Goal: Transaction & Acquisition: Purchase product/service

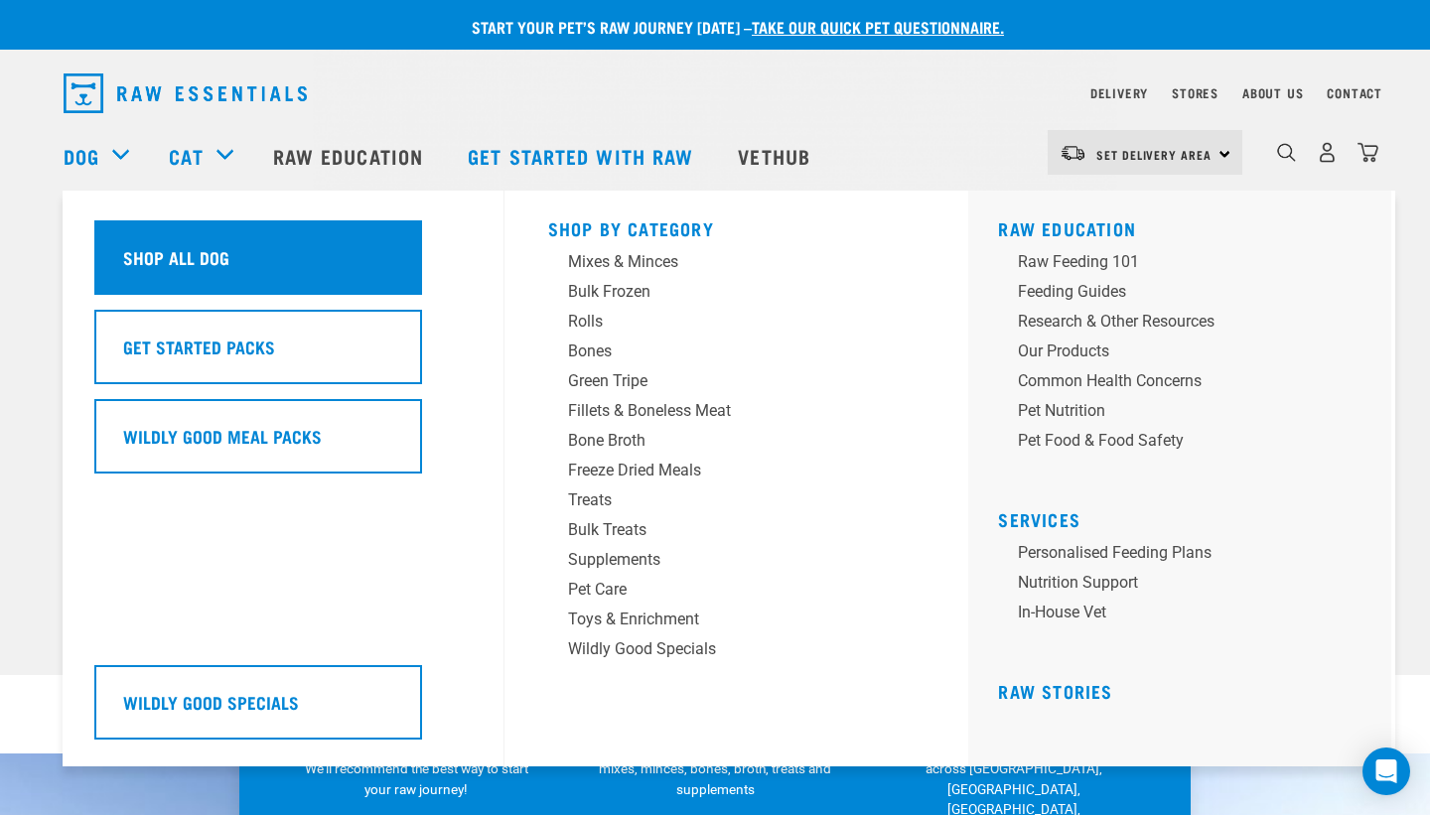
click at [176, 249] on h5 "Shop All Dog" at bounding box center [176, 257] width 106 height 26
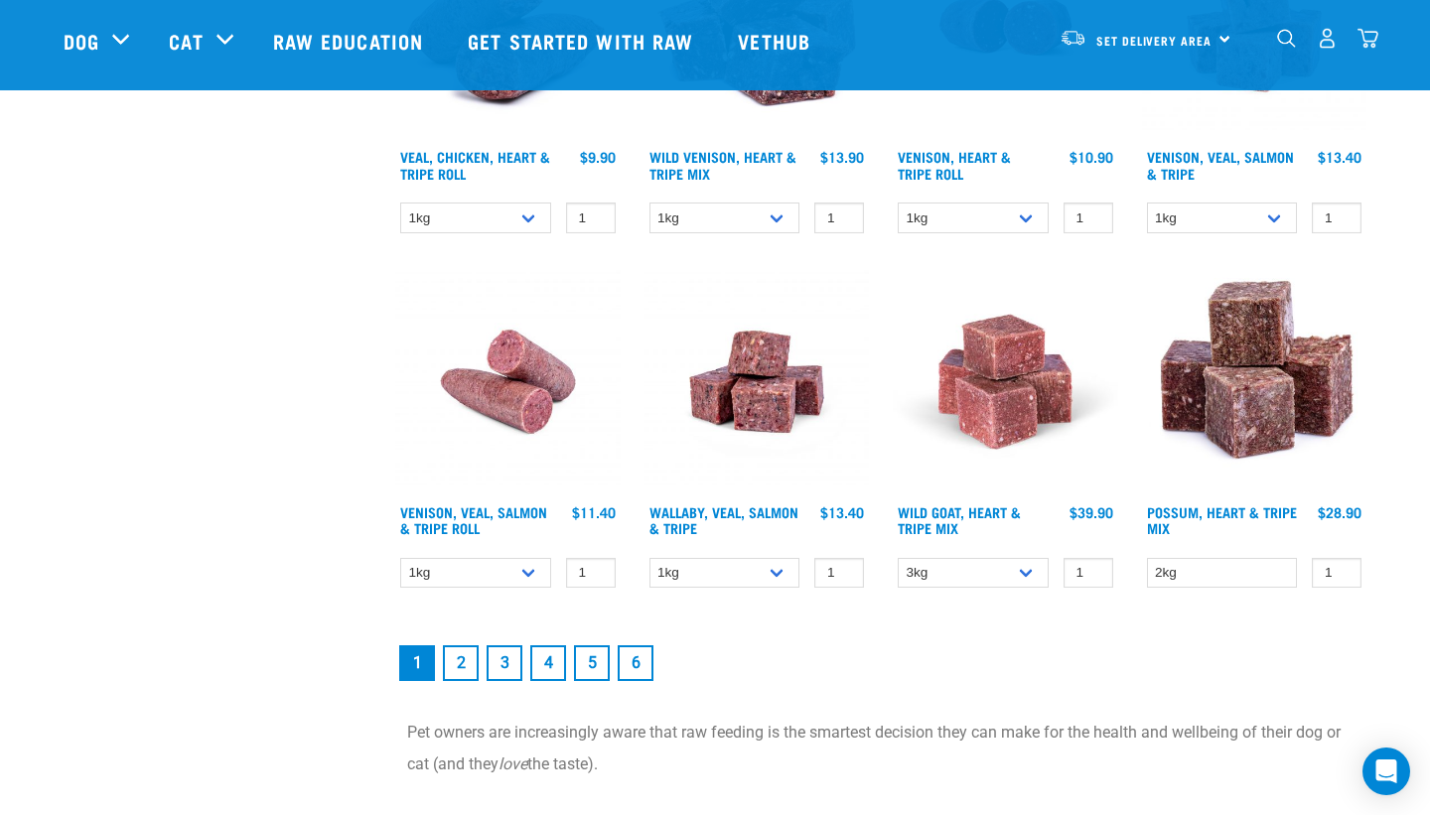
scroll to position [2637, 0]
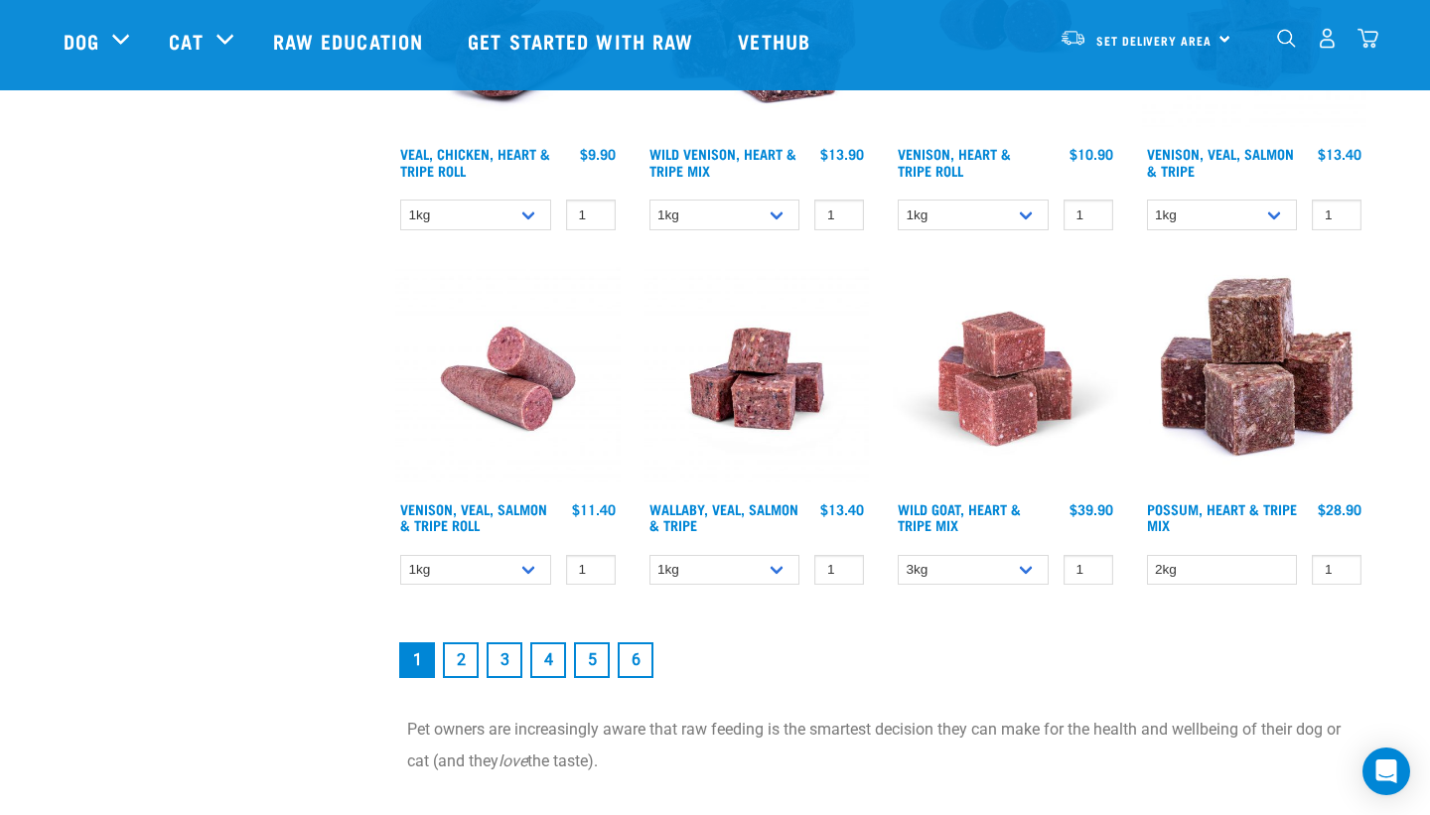
click at [452, 649] on link "2" at bounding box center [461, 661] width 36 height 36
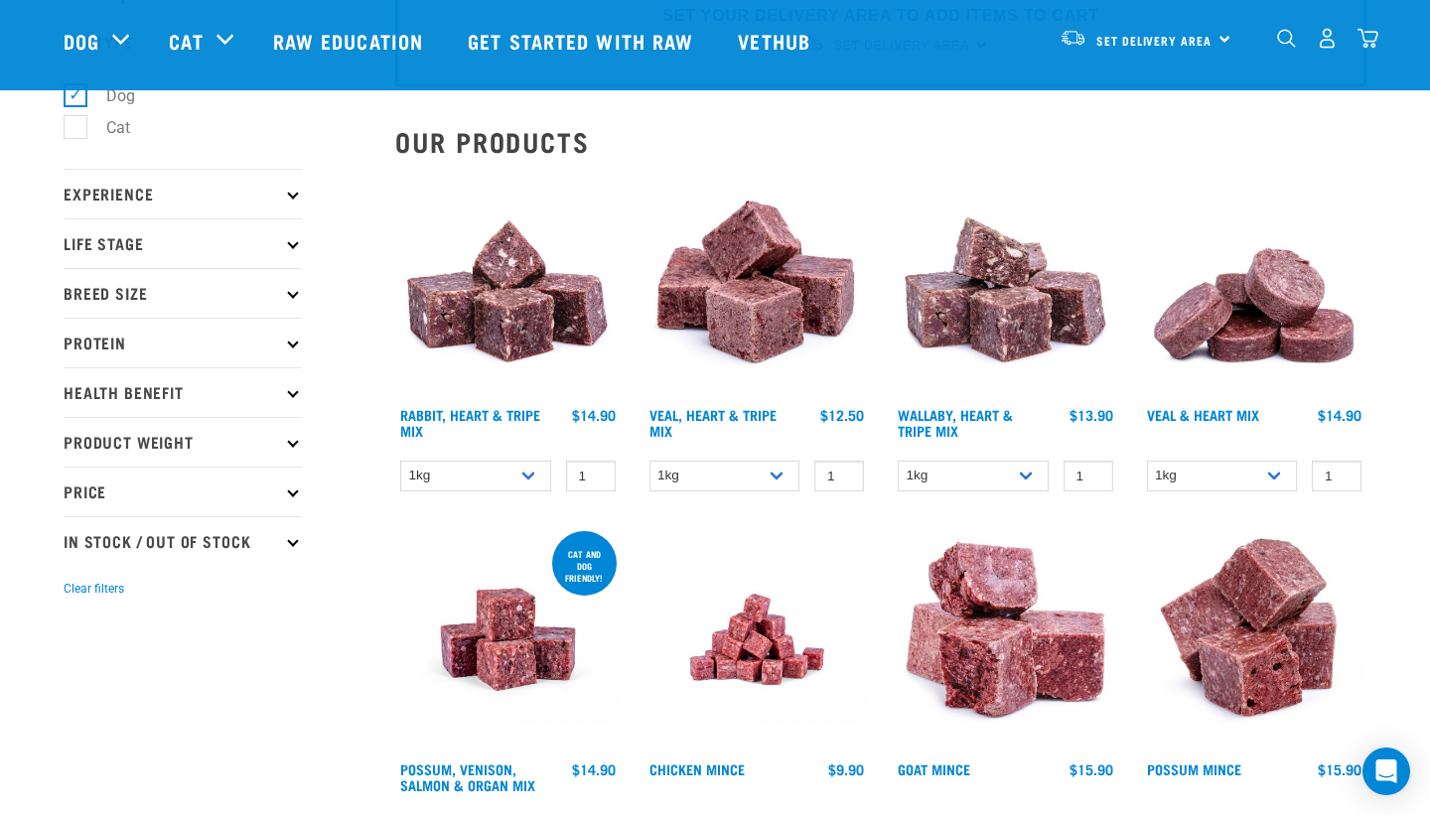
scroll to position [111, 0]
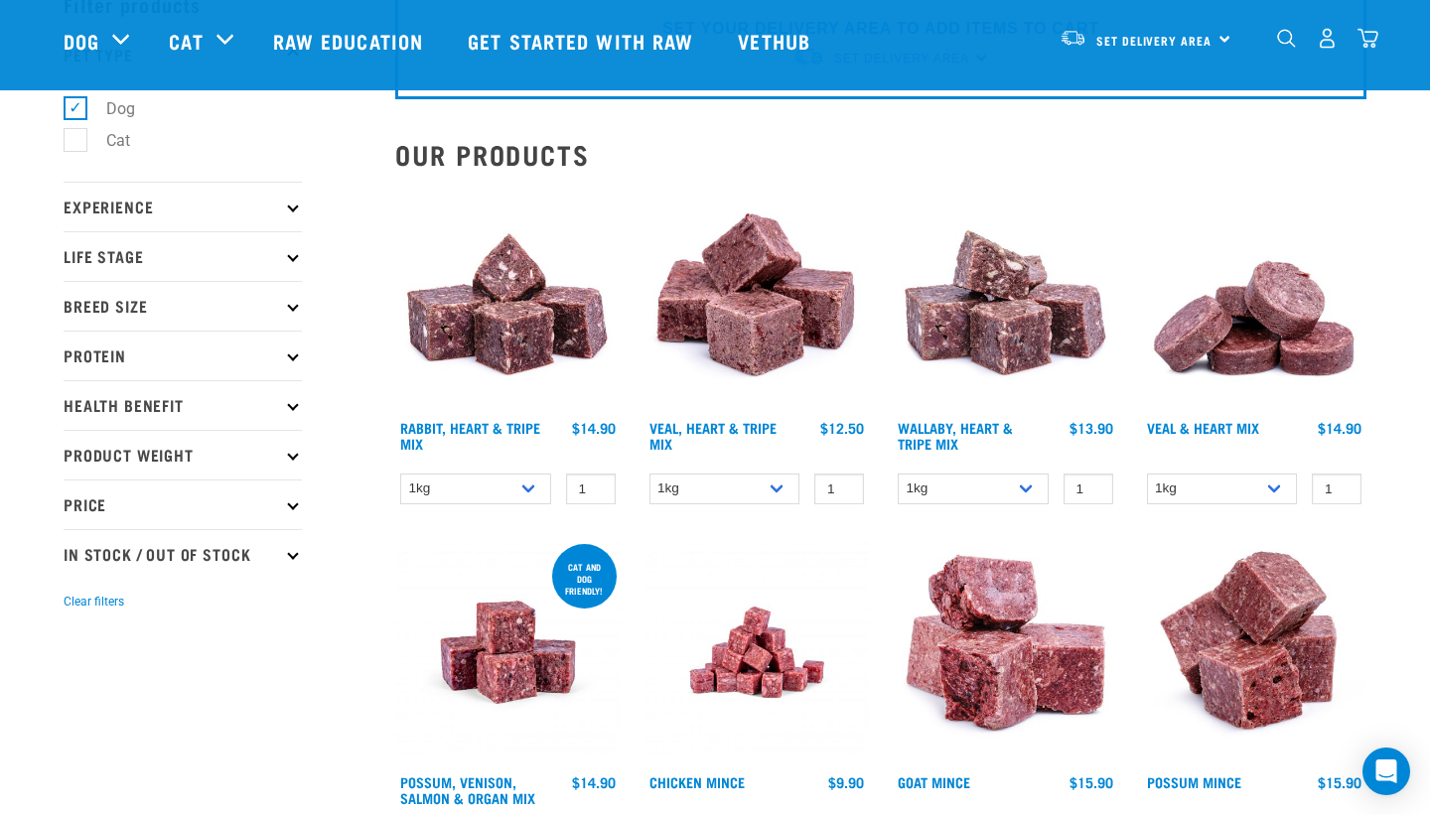
click at [179, 348] on p "Protein" at bounding box center [183, 356] width 238 height 50
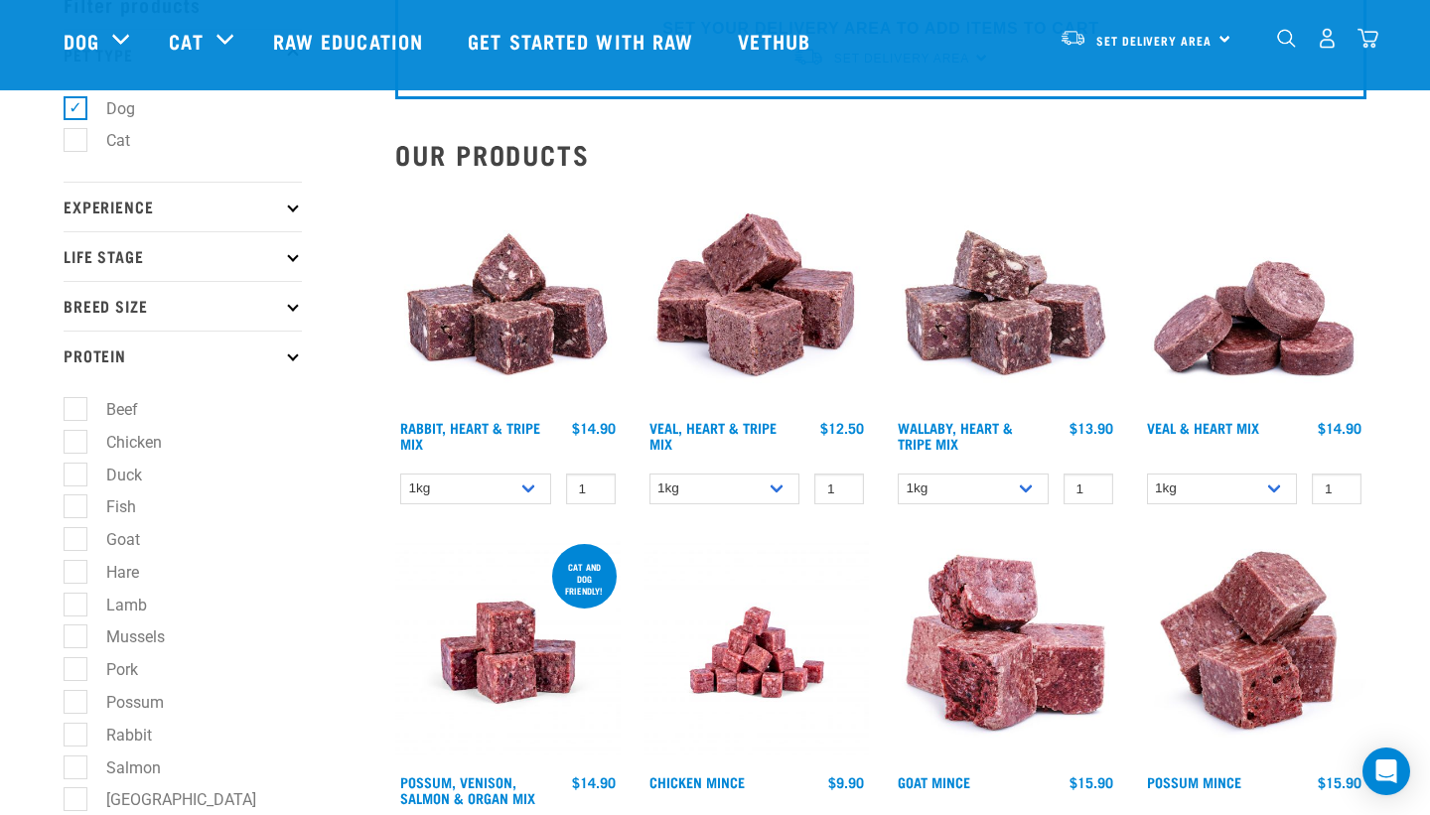
click at [75, 403] on label "Beef" at bounding box center [110, 409] width 72 height 25
click at [75, 403] on input "Beef" at bounding box center [70, 406] width 13 height 13
checkbox input "true"
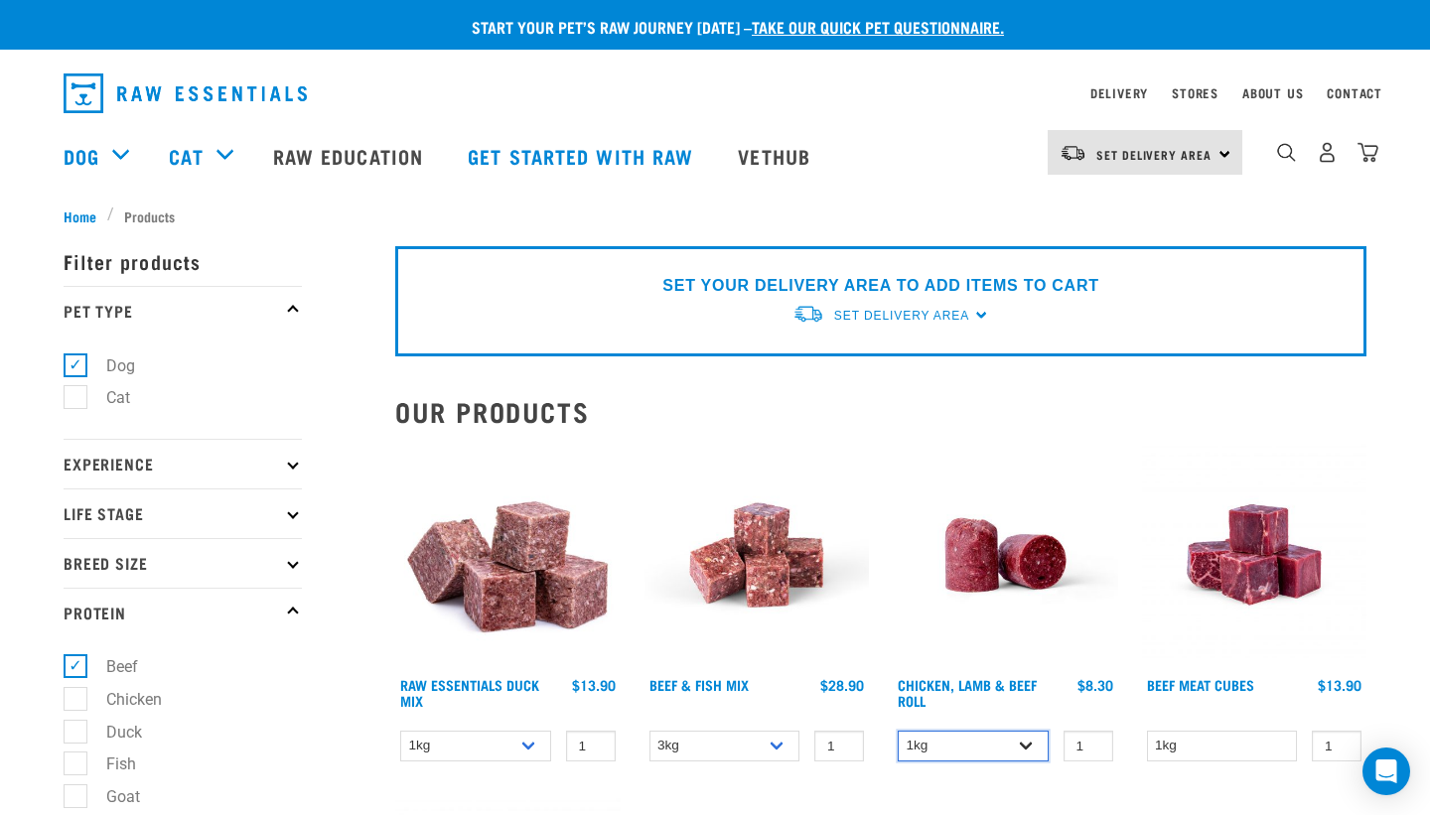
click at [1036, 745] on select "1kg Bulk (10kg)" at bounding box center [973, 746] width 151 height 31
select select "418575"
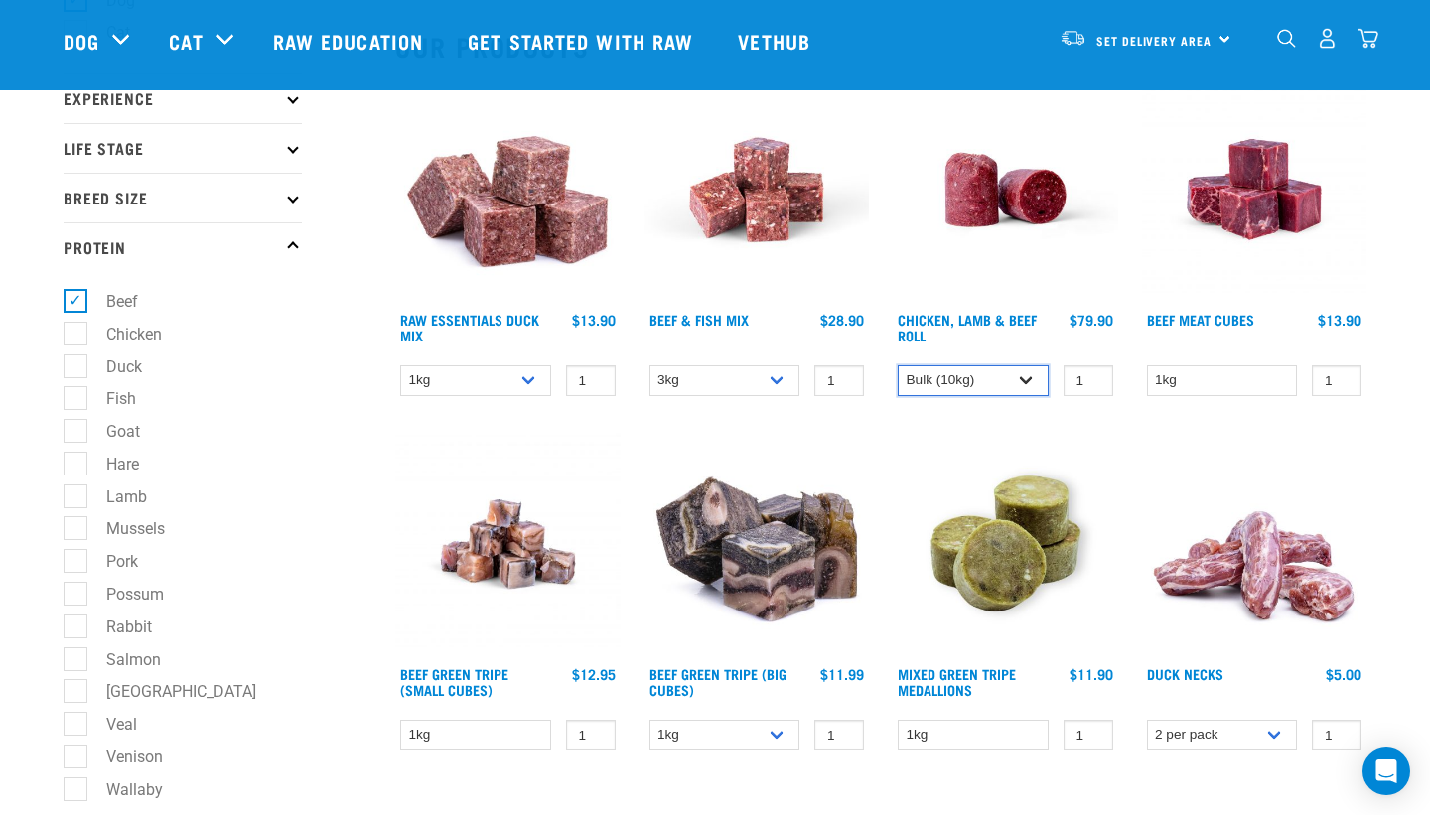
scroll to position [220, 0]
click at [1000, 251] on img at bounding box center [1005, 188] width 225 height 225
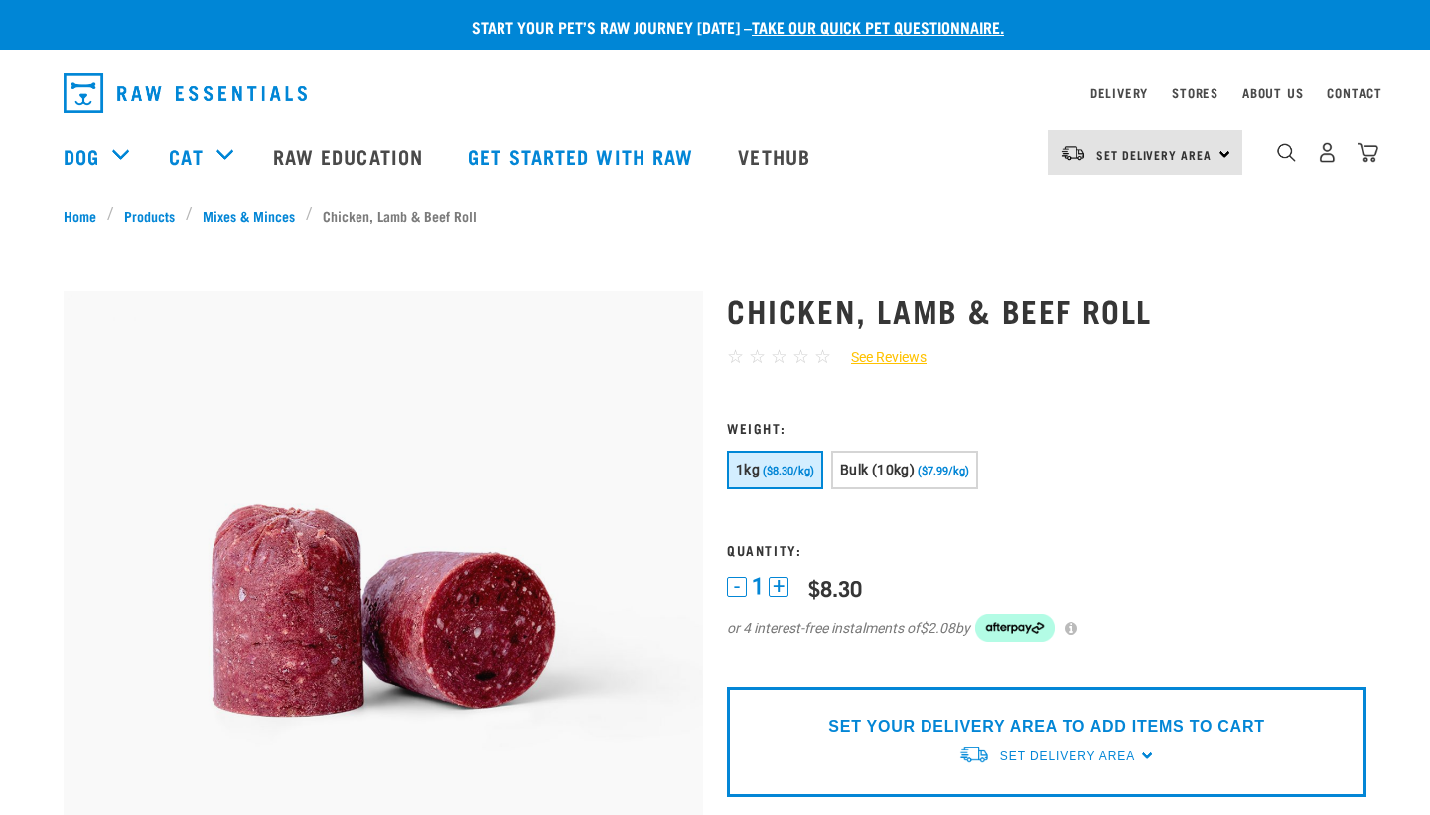
click at [885, 458] on button "Bulk (10kg) ($7.99/kg)" at bounding box center [904, 470] width 147 height 39
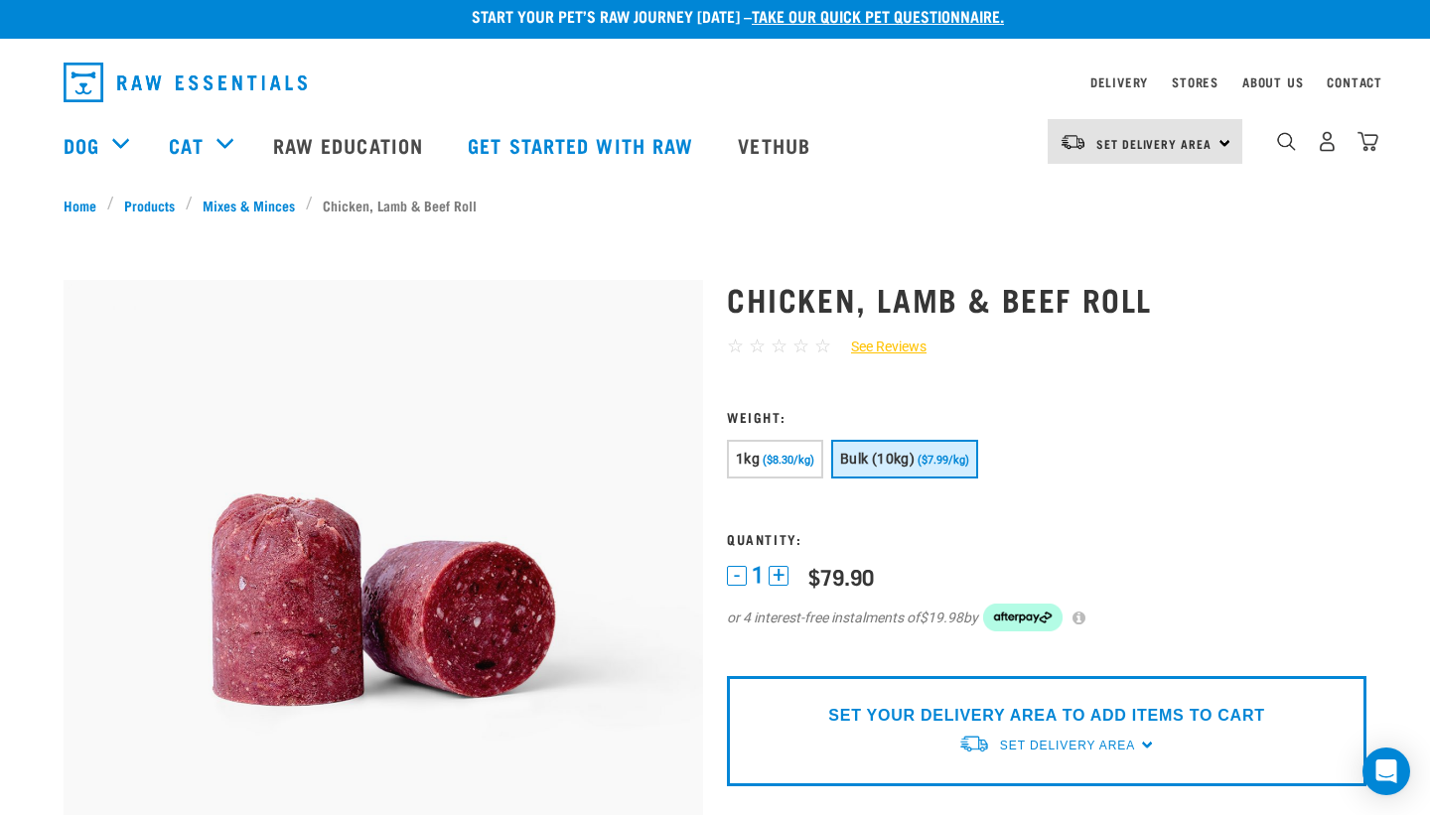
scroll to position [10, 0]
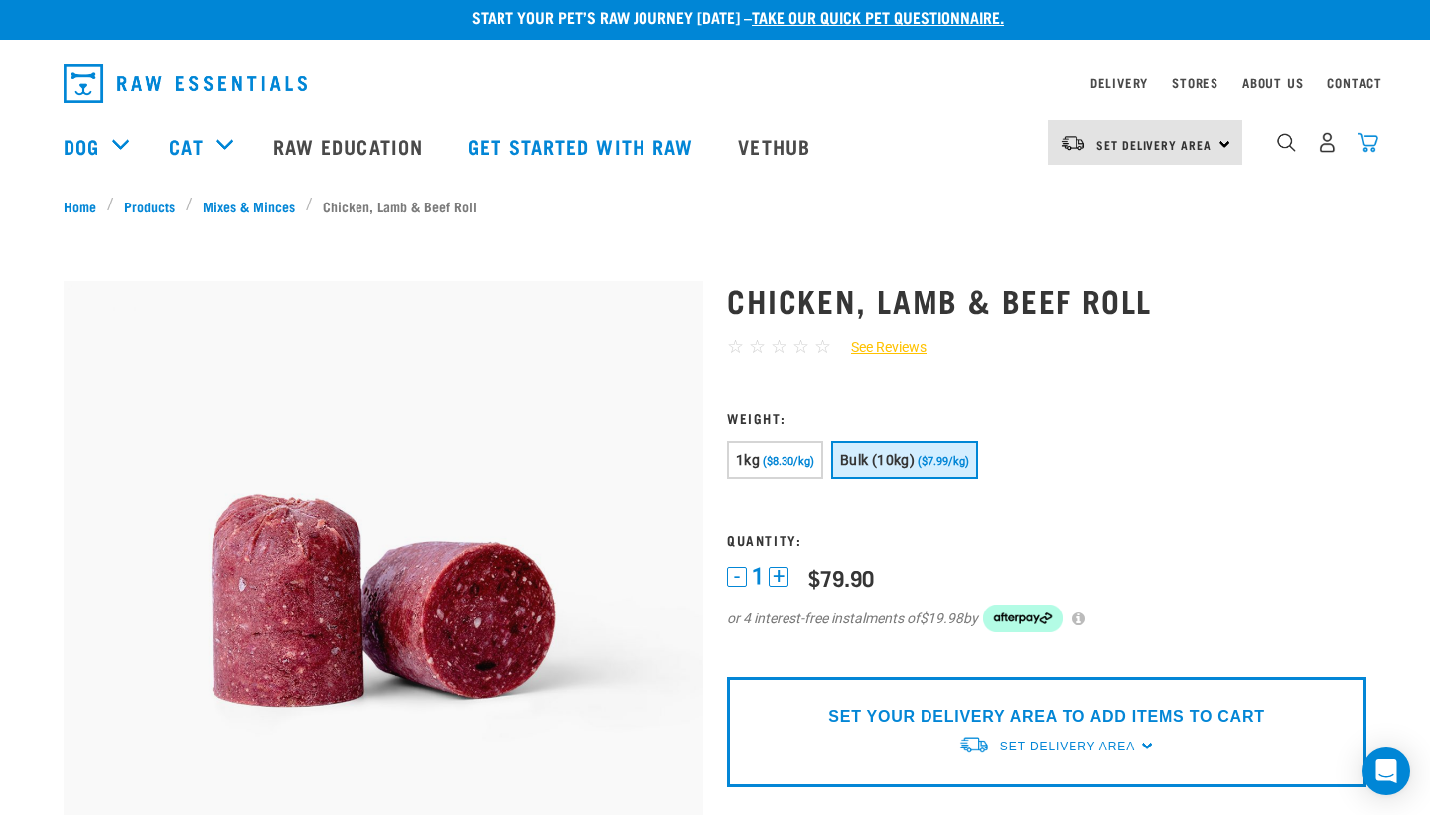
click at [1362, 146] on img "dropdown navigation" at bounding box center [1368, 142] width 21 height 21
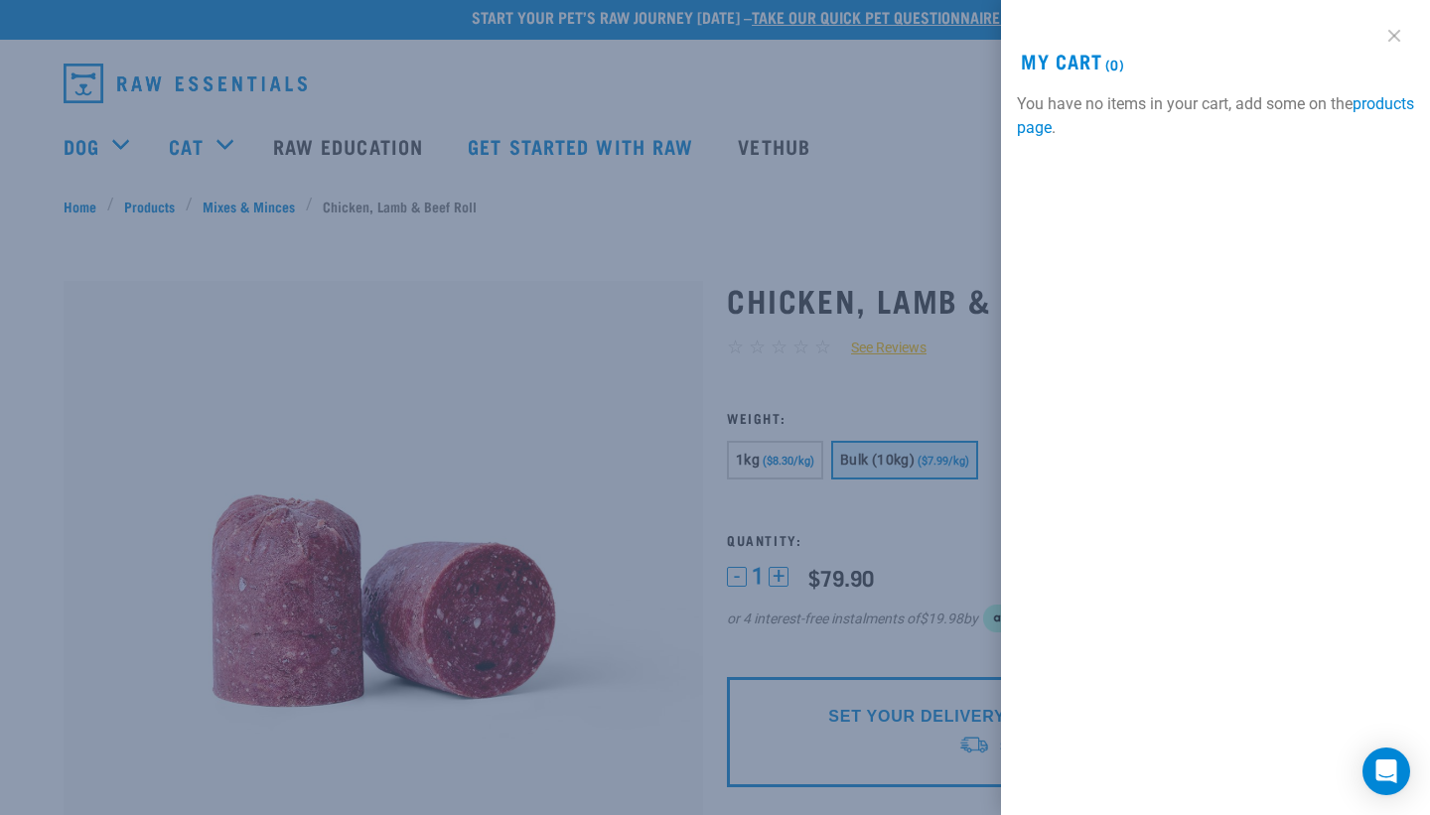
click at [1385, 26] on link at bounding box center [1395, 36] width 32 height 32
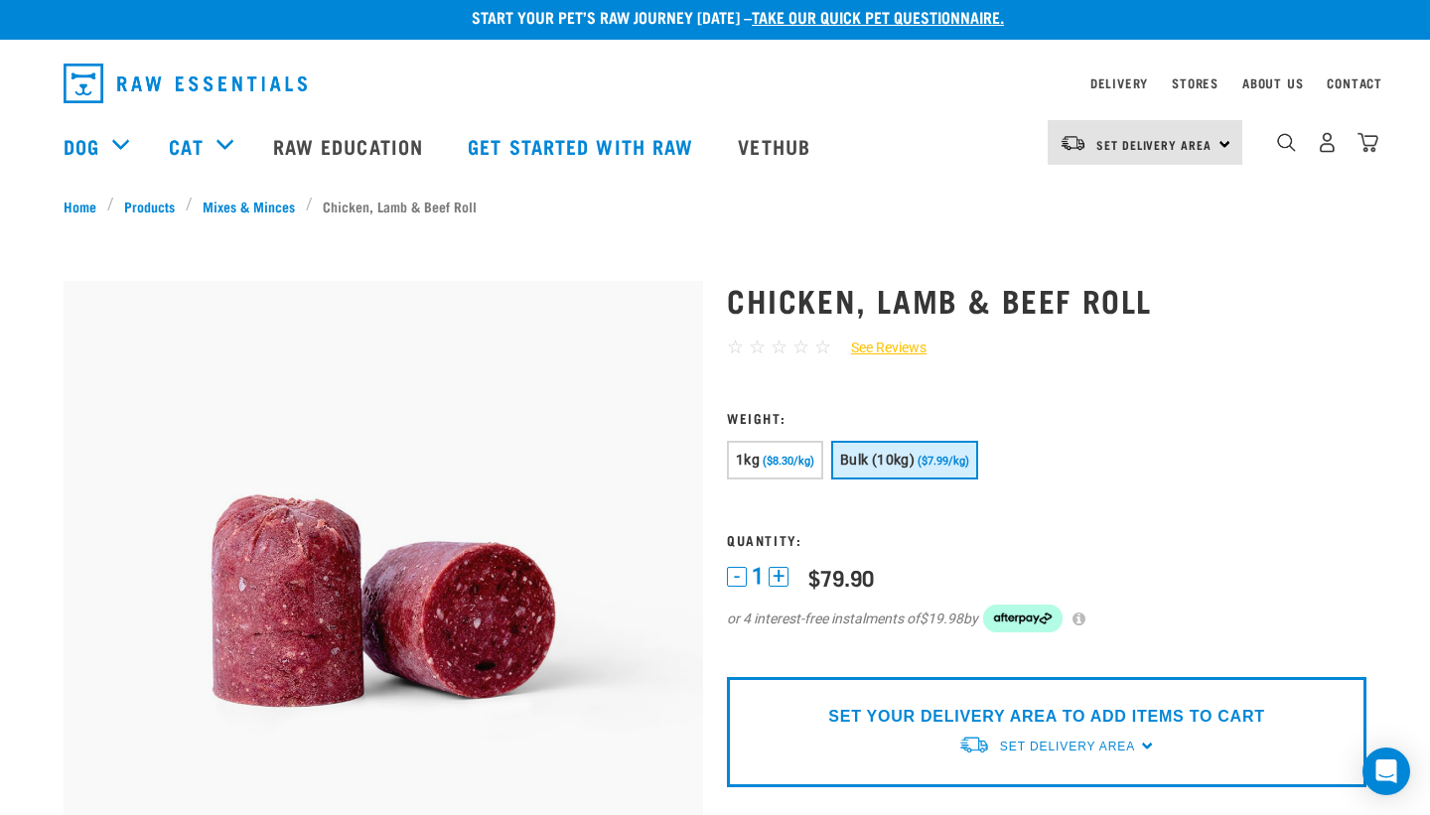
click at [786, 581] on button "+" at bounding box center [779, 577] width 20 height 20
click at [730, 578] on button "-" at bounding box center [737, 577] width 20 height 20
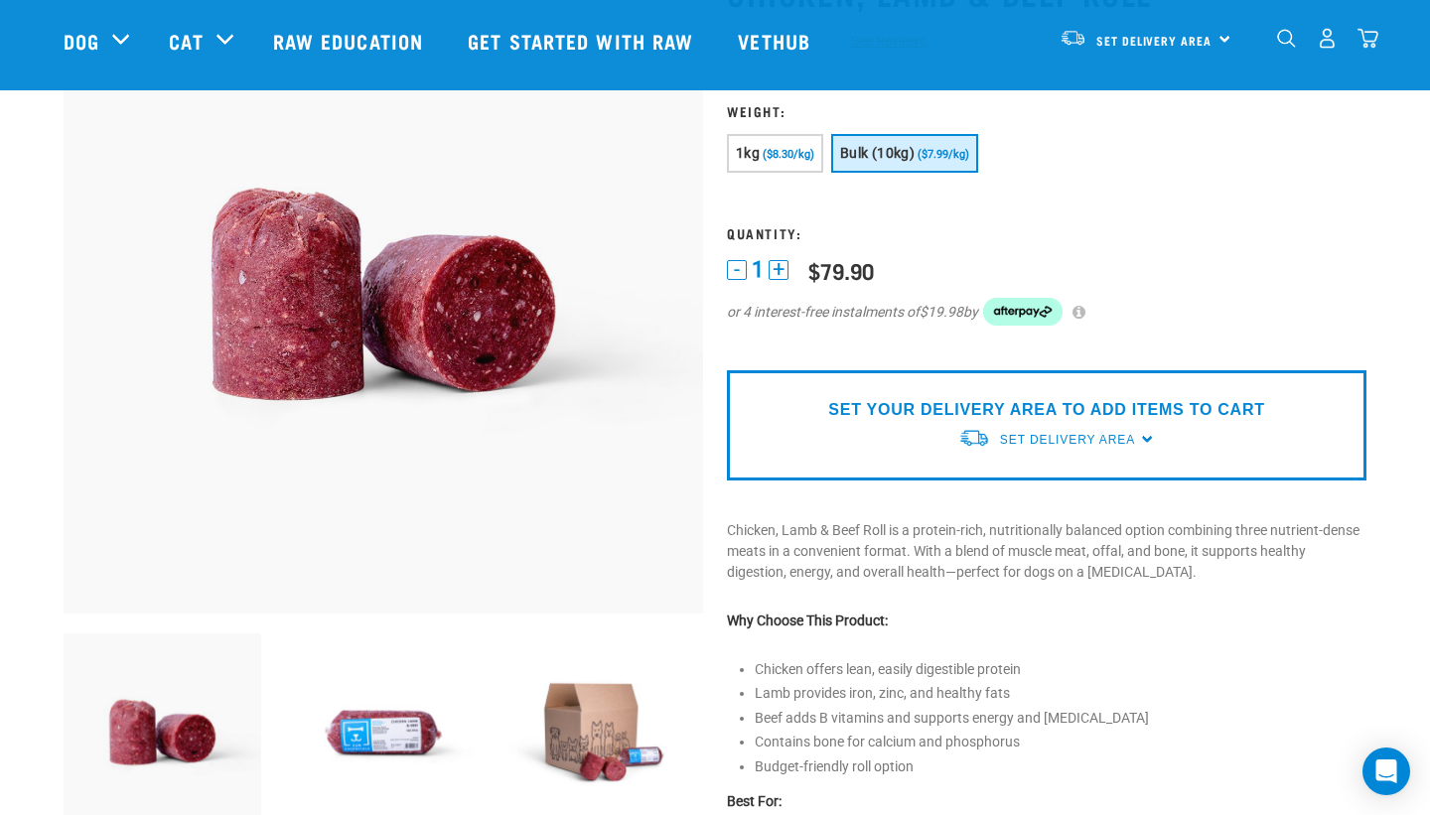
scroll to position [203, 0]
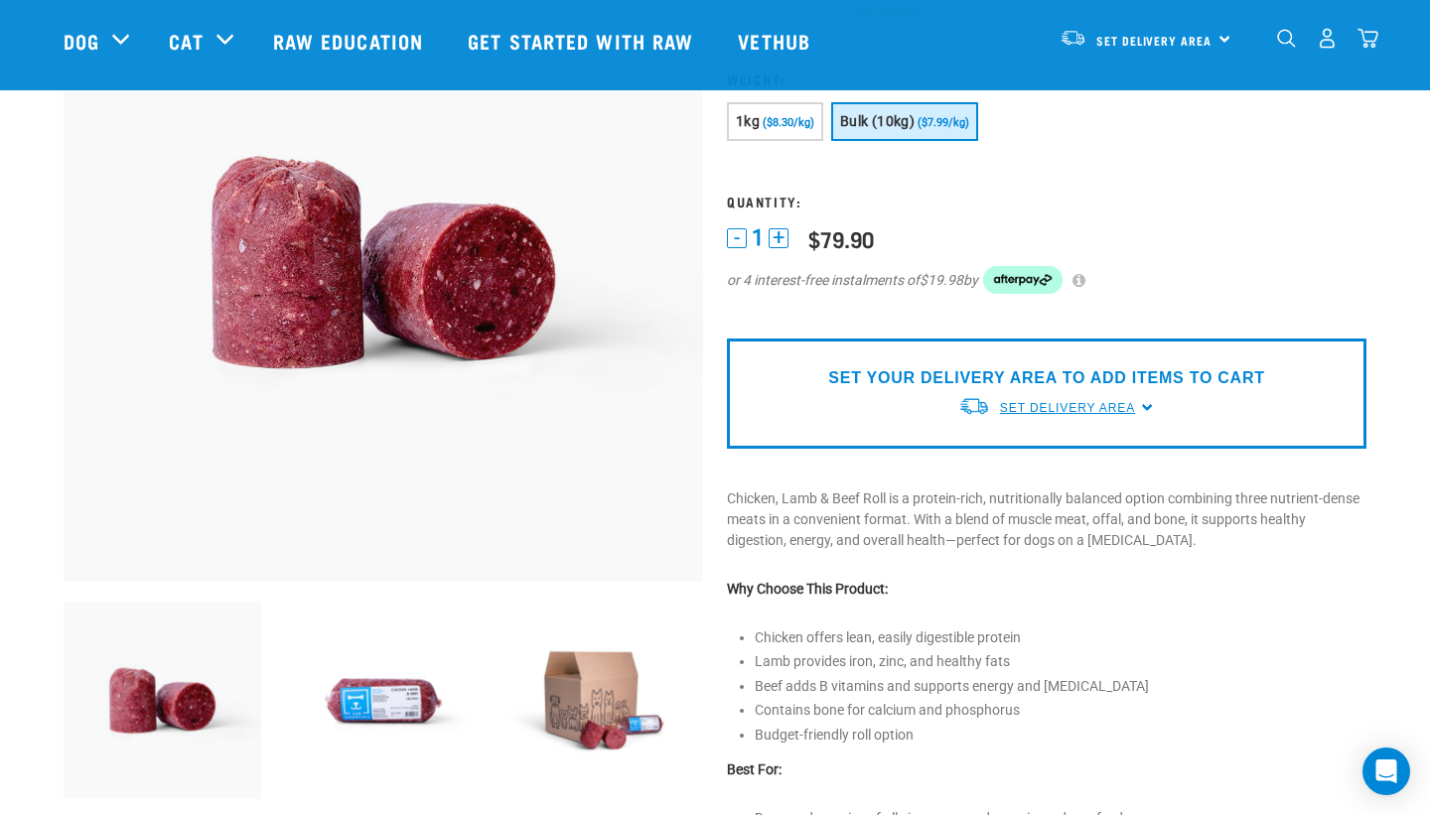
click at [1025, 405] on span "Set Delivery Area" at bounding box center [1067, 408] width 135 height 14
click at [1019, 461] on link "[GEOGRAPHIC_DATA]" at bounding box center [1057, 454] width 198 height 33
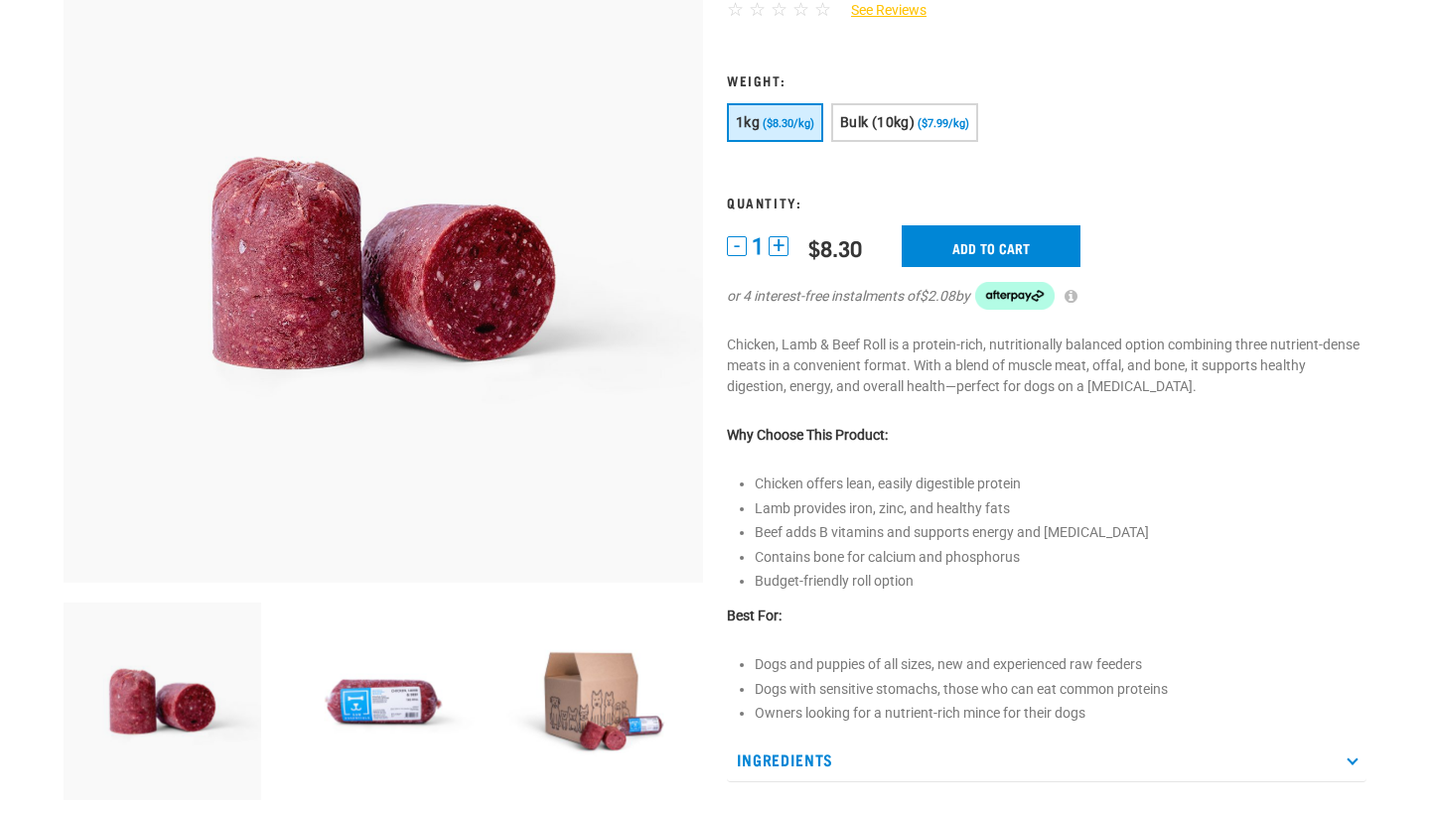
scroll to position [348, 0]
click at [941, 110] on button "Bulk (10kg) ($7.99/kg)" at bounding box center [904, 122] width 147 height 39
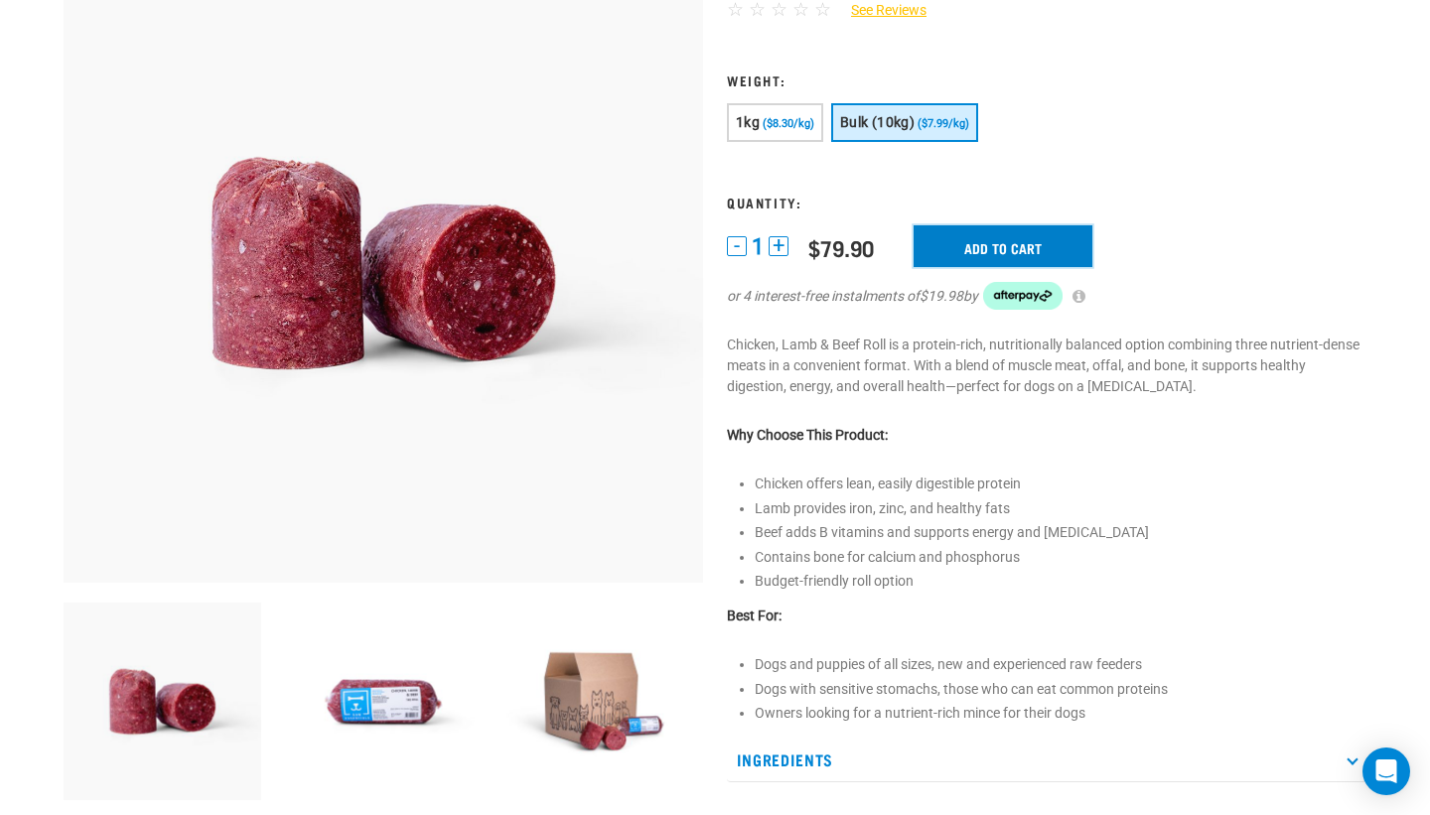
click at [1000, 244] on input "Add to cart" at bounding box center [1003, 246] width 179 height 42
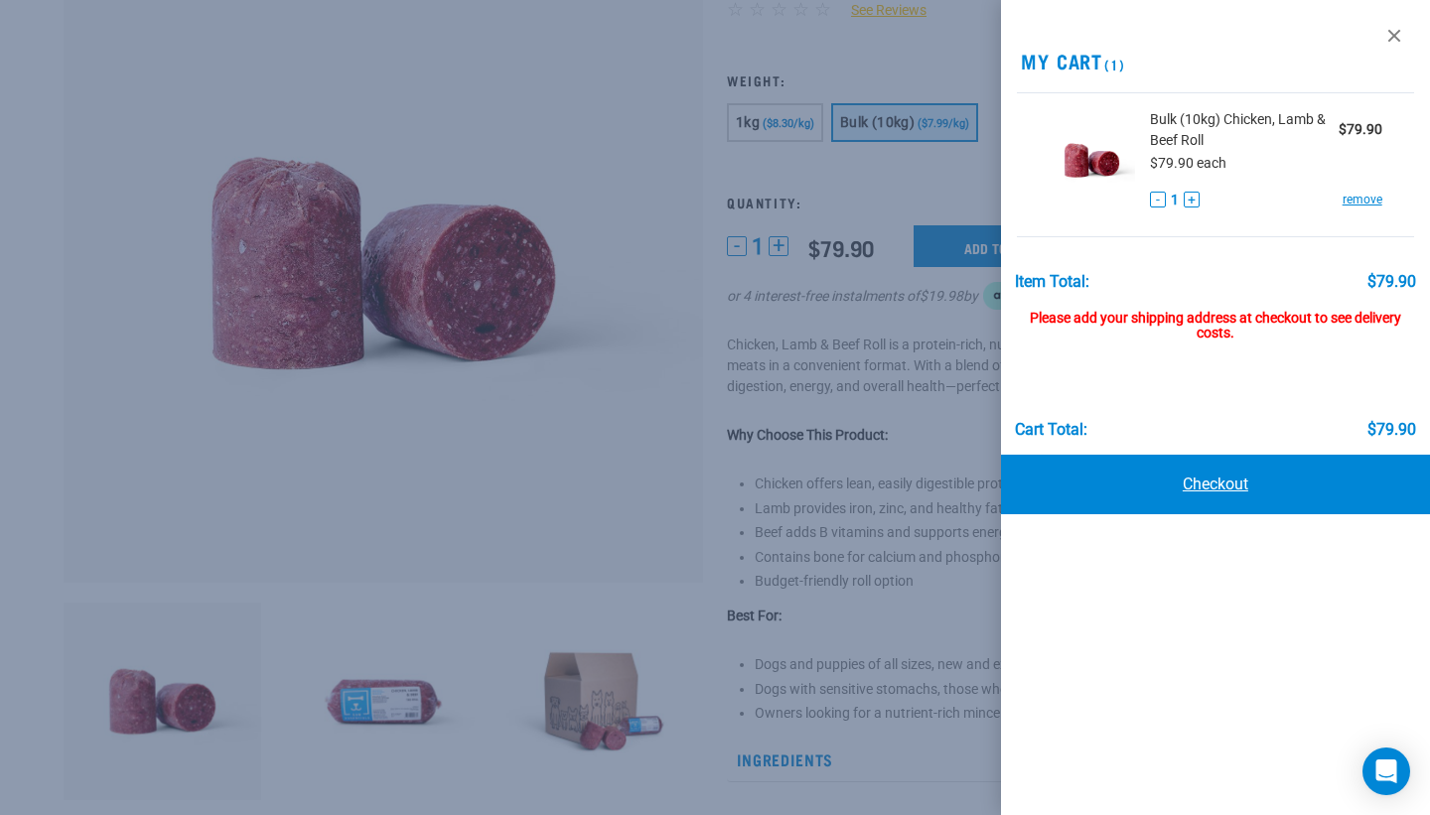
click at [1207, 498] on link "Checkout" at bounding box center [1215, 485] width 429 height 60
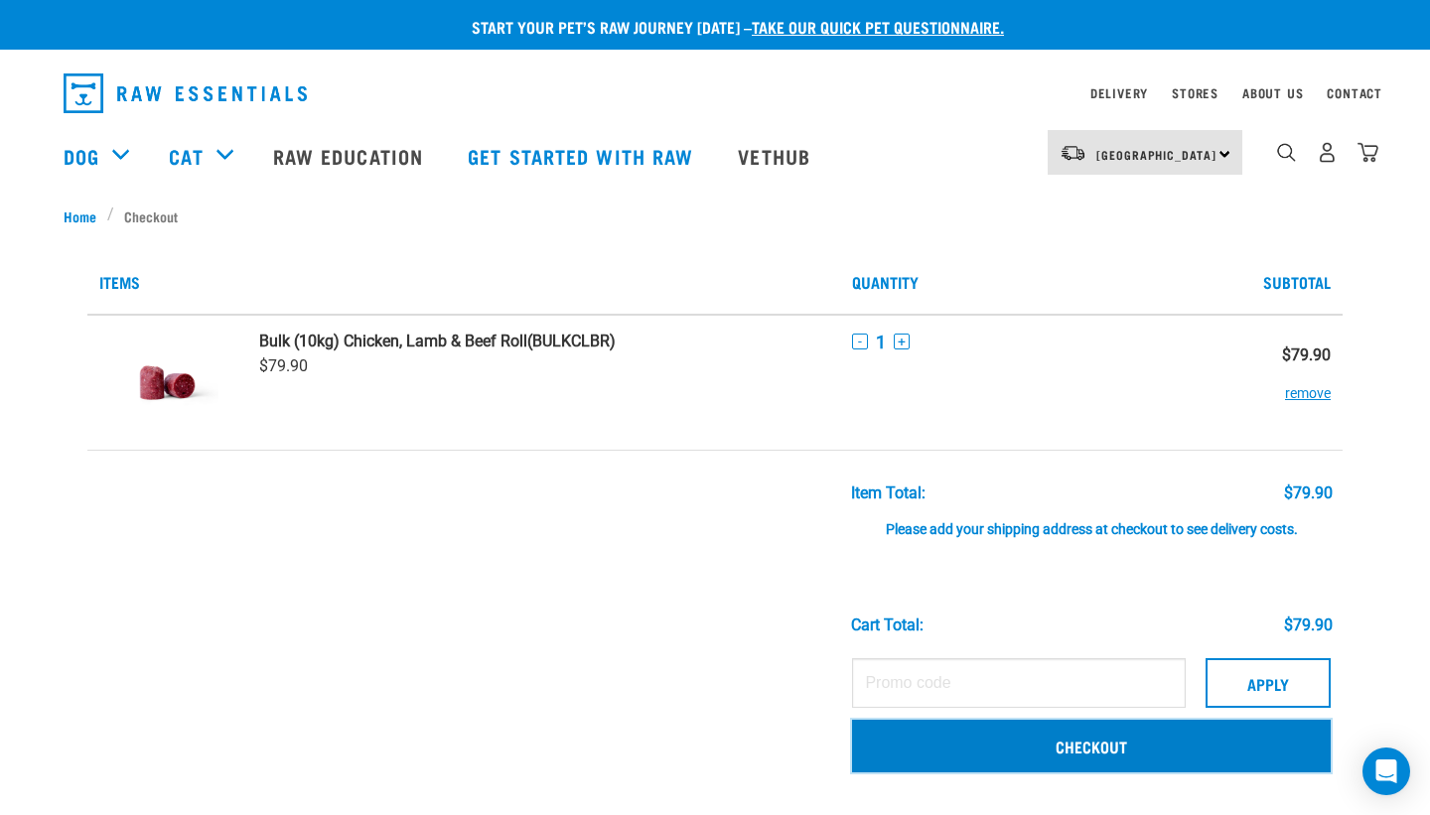
click at [1020, 745] on link "Checkout" at bounding box center [1091, 746] width 479 height 52
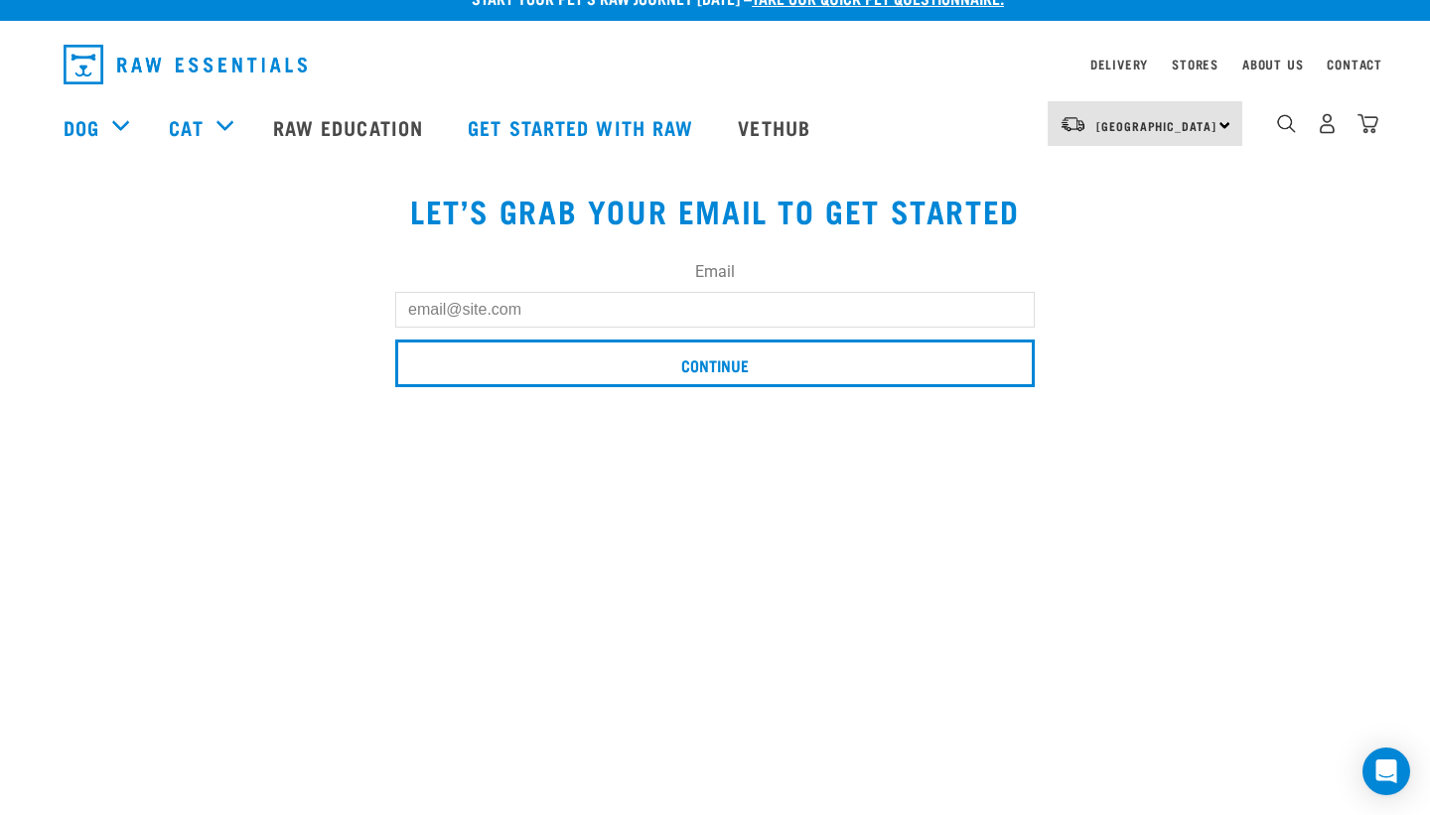
scroll to position [28, 0]
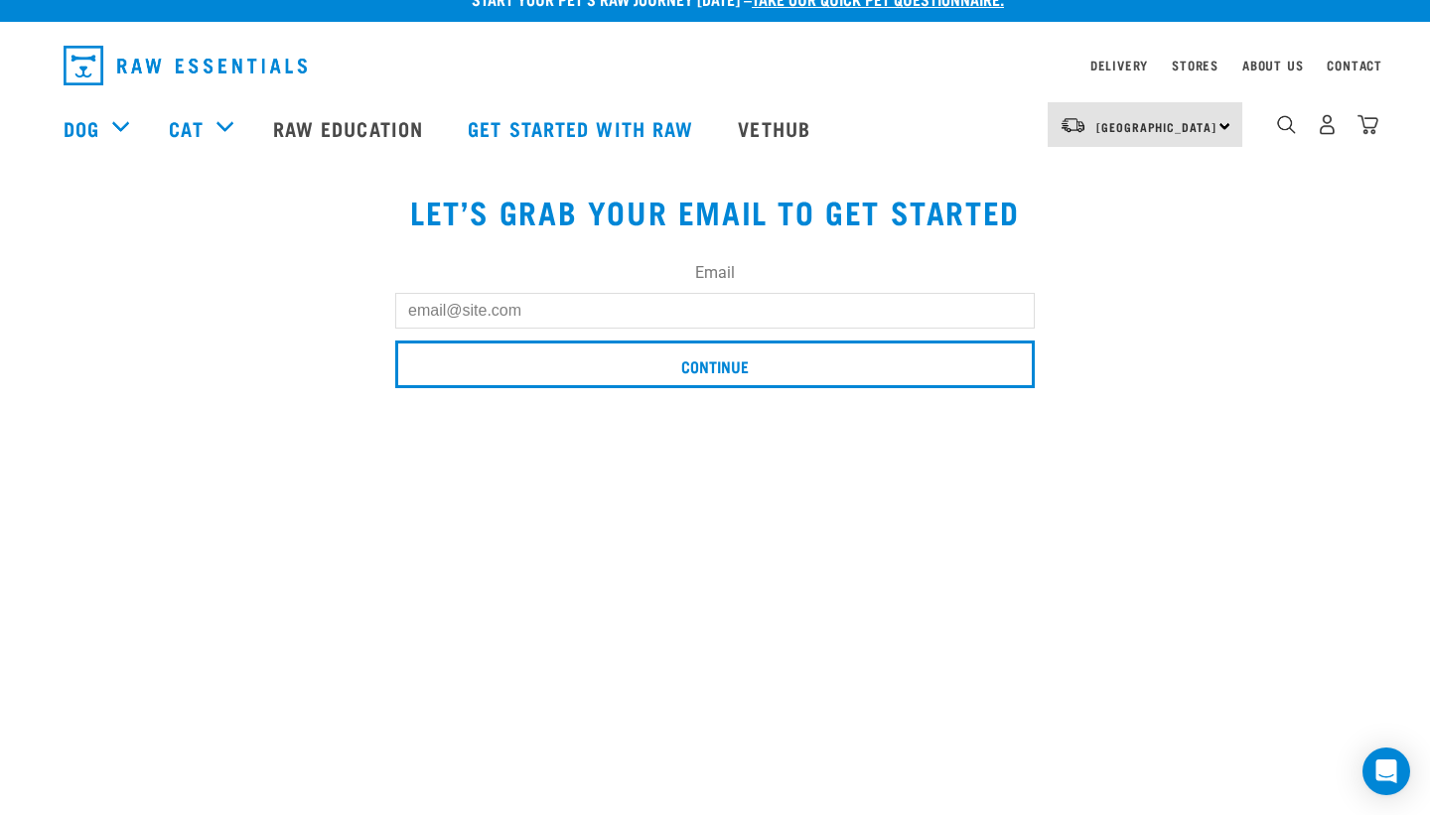
click at [644, 324] on input "Email" at bounding box center [715, 311] width 640 height 36
type input "[EMAIL_ADDRESS][DOMAIN_NAME]"
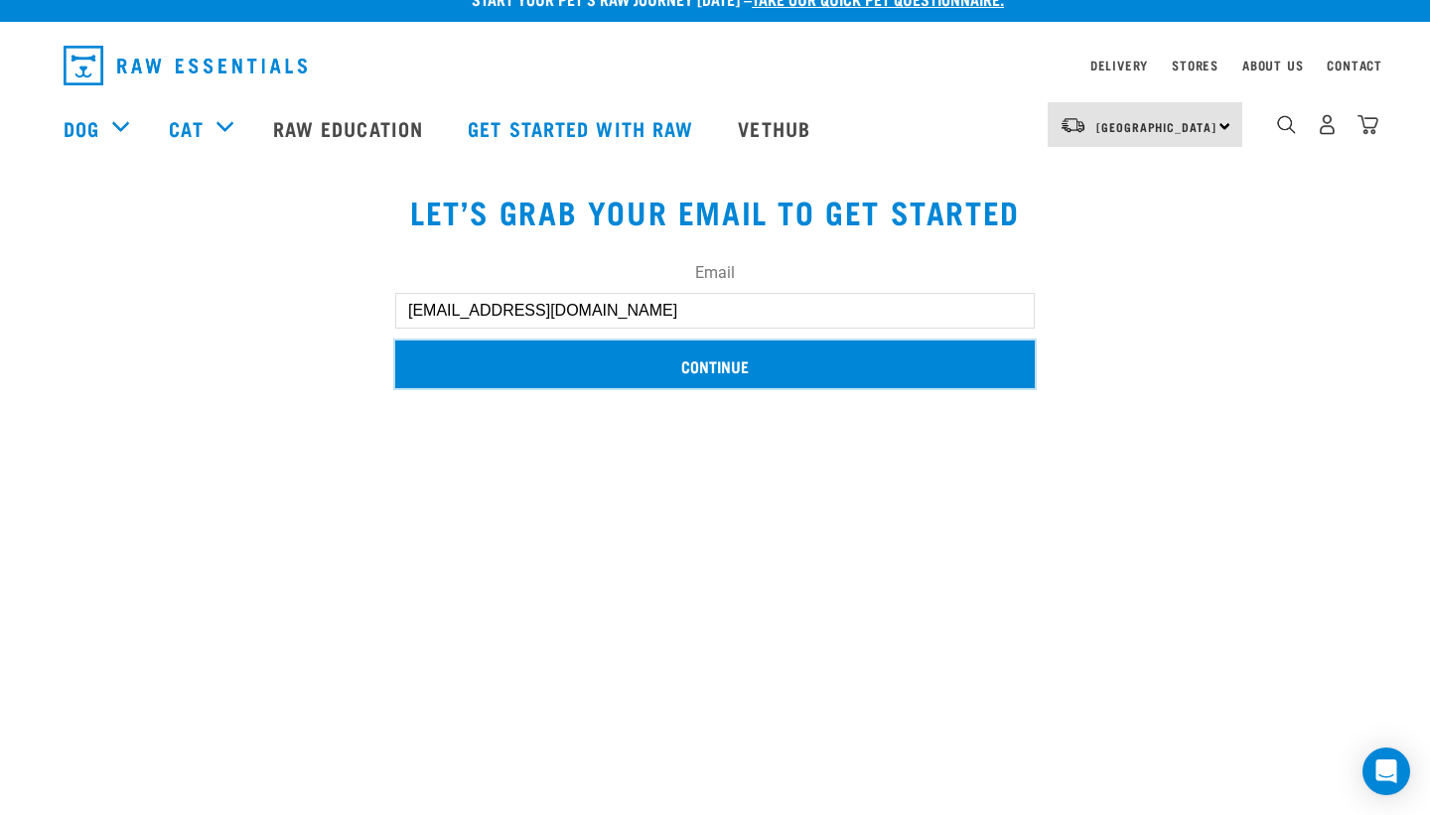
click at [666, 358] on input "Continue" at bounding box center [715, 365] width 640 height 48
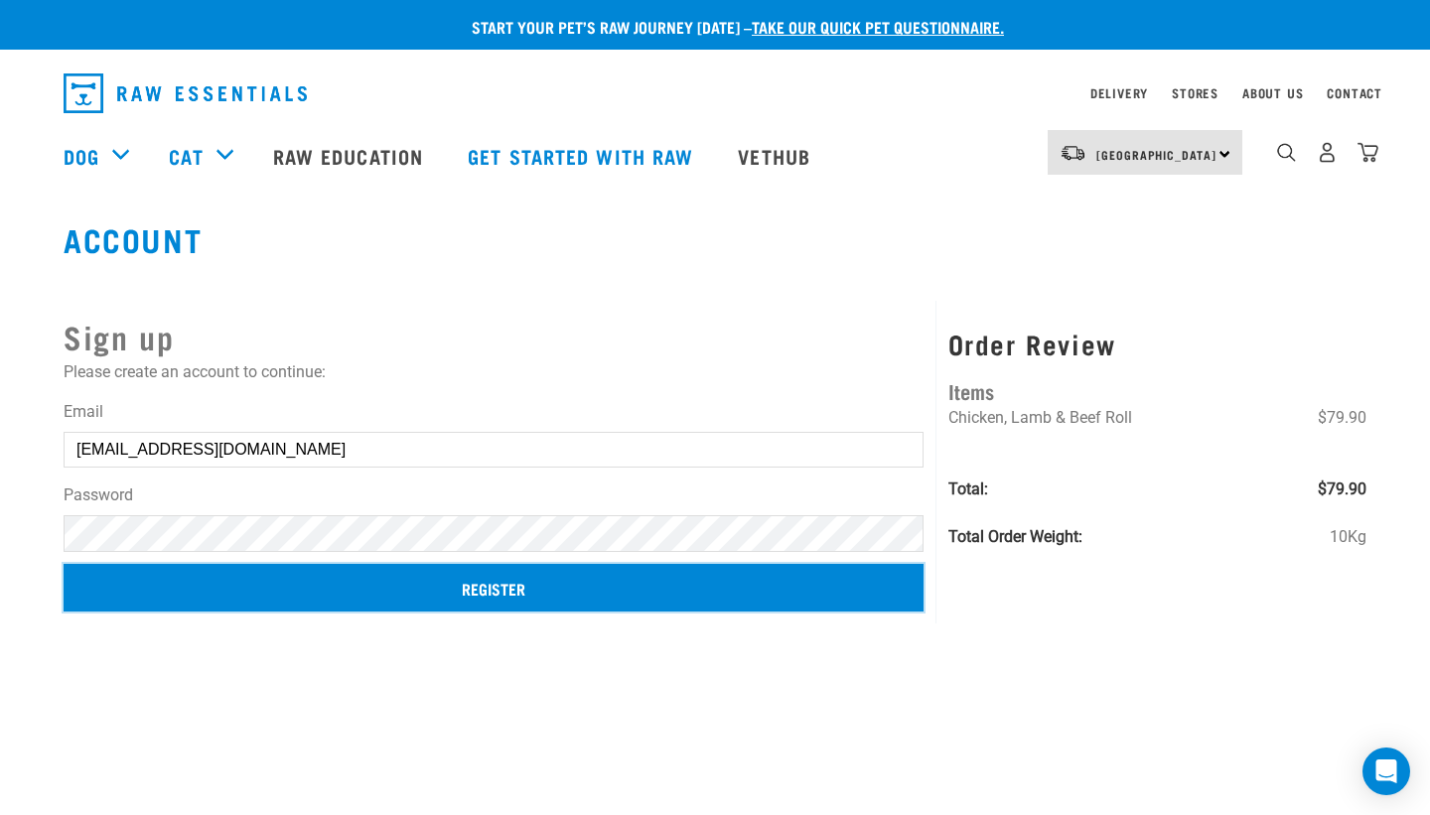
click at [337, 596] on input "Register" at bounding box center [494, 588] width 860 height 48
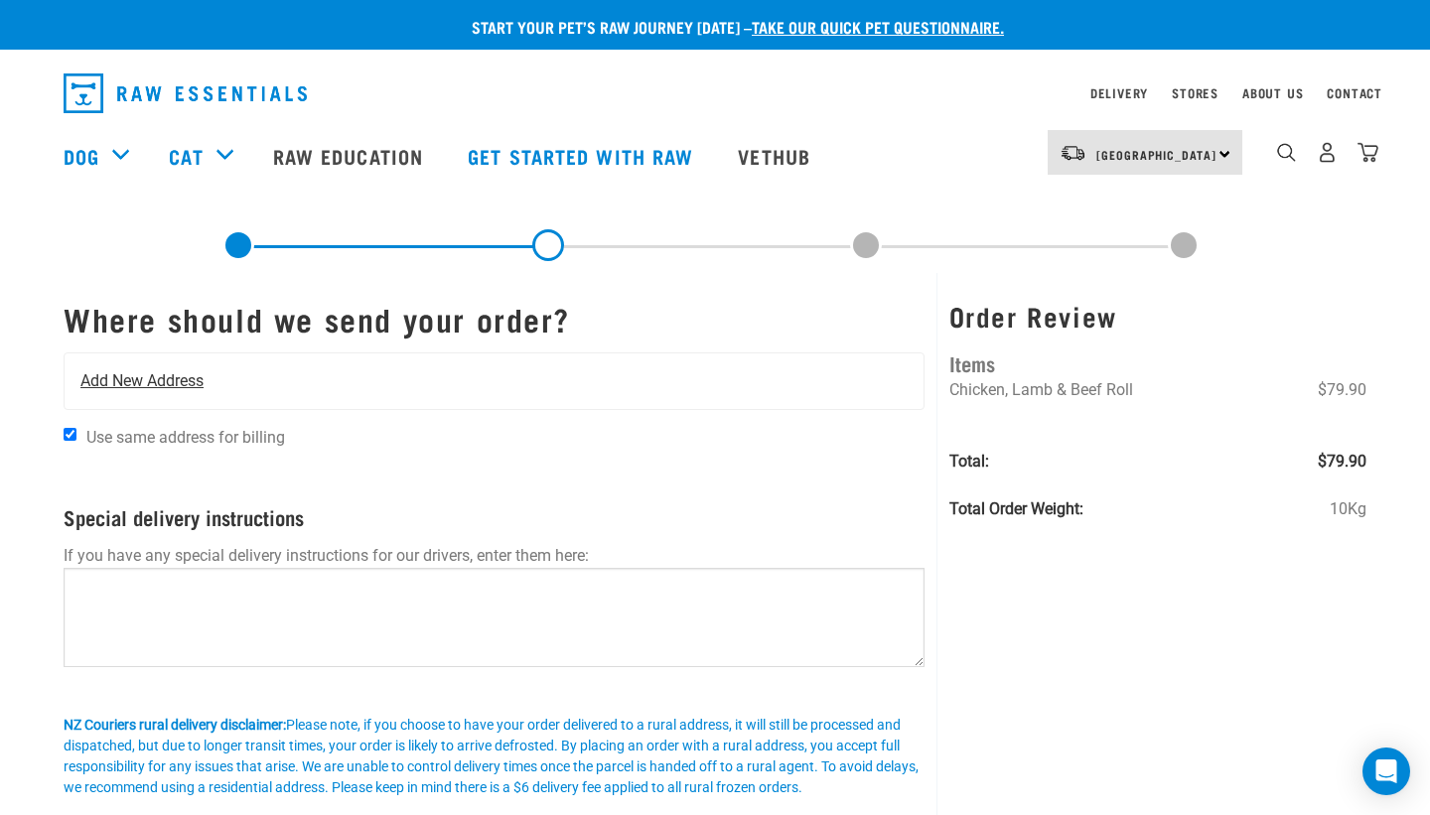
click at [328, 397] on div "Add New Address" at bounding box center [494, 382] width 859 height 56
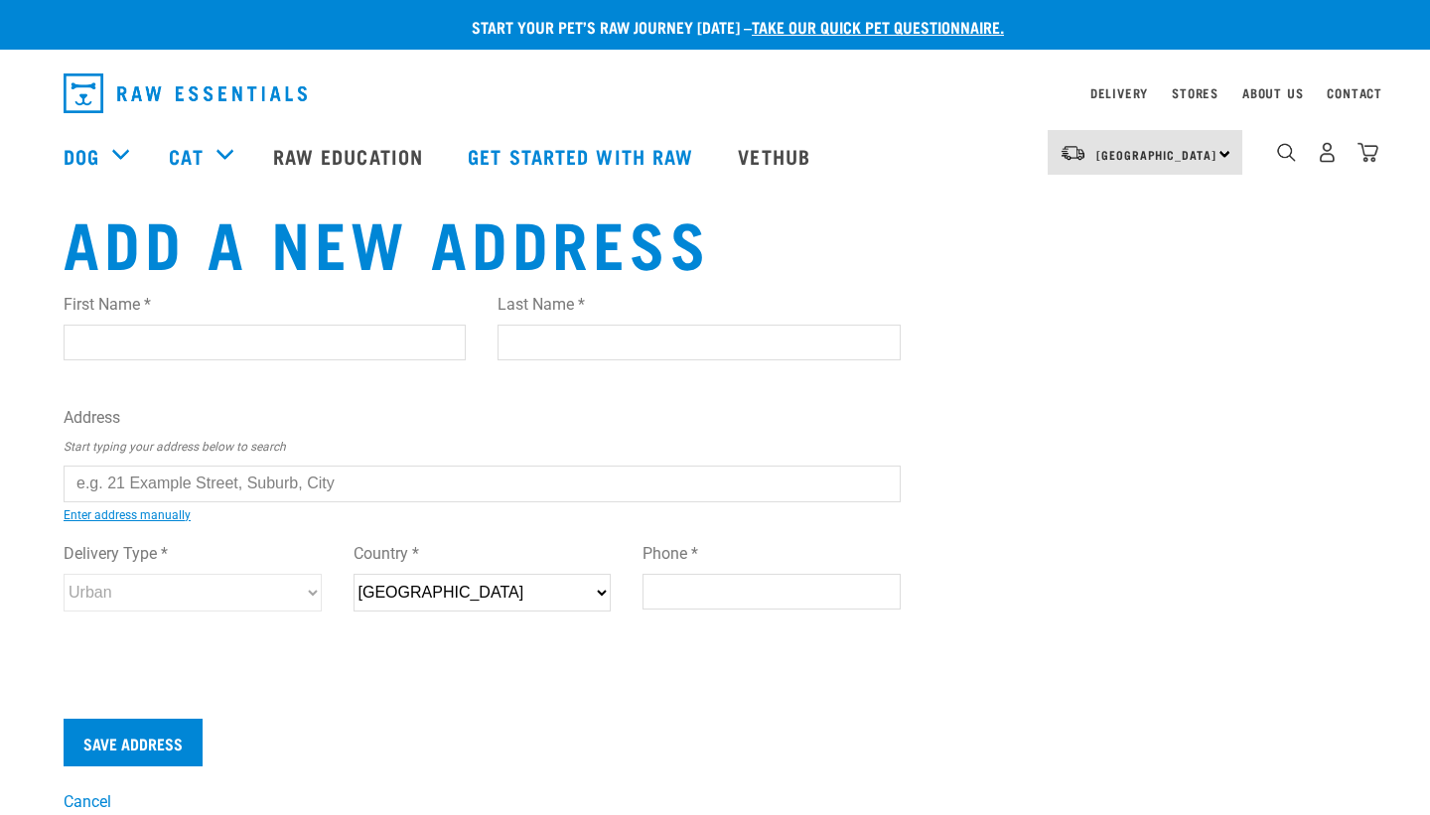
click at [179, 341] on input "First Name *" at bounding box center [265, 343] width 402 height 36
type input "Zoe"
click at [548, 353] on input "Last Name *" at bounding box center [699, 343] width 402 height 36
type input "Fraser-Campin"
click at [277, 488] on input "text" at bounding box center [482, 484] width 837 height 36
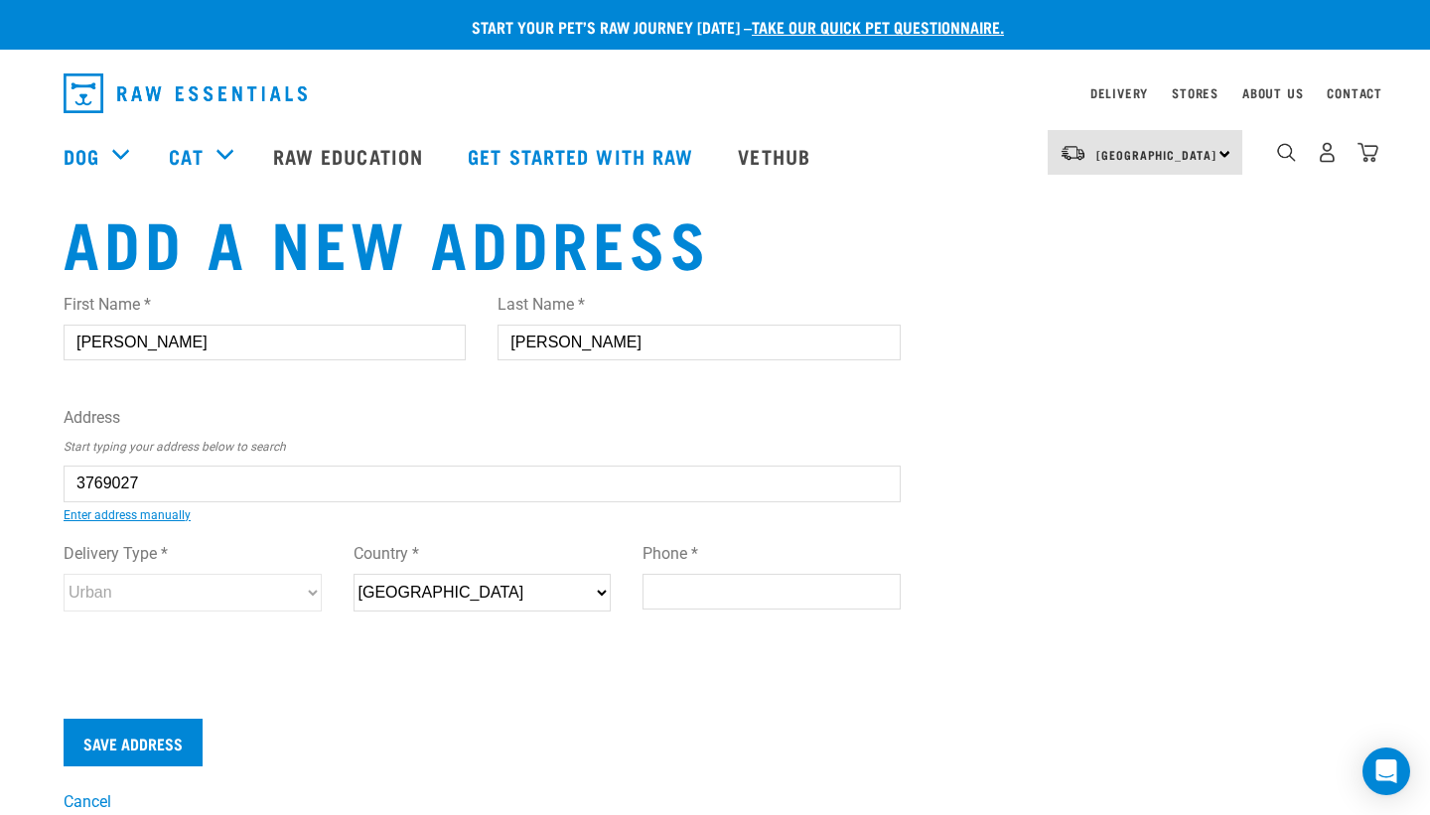
click at [86, 499] on ul "222 Maunga tapu Road, Maungatapu, Tauranga 3112 222 Maunga tautari Road, RD 2, …" at bounding box center [86, 499] width 0 height 0
type input "222 Maungatautari Road, RD 2, Cambridge 3494"
type input "222 Maungatautari Road"
type input "RD 2"
type input "Cambridge"
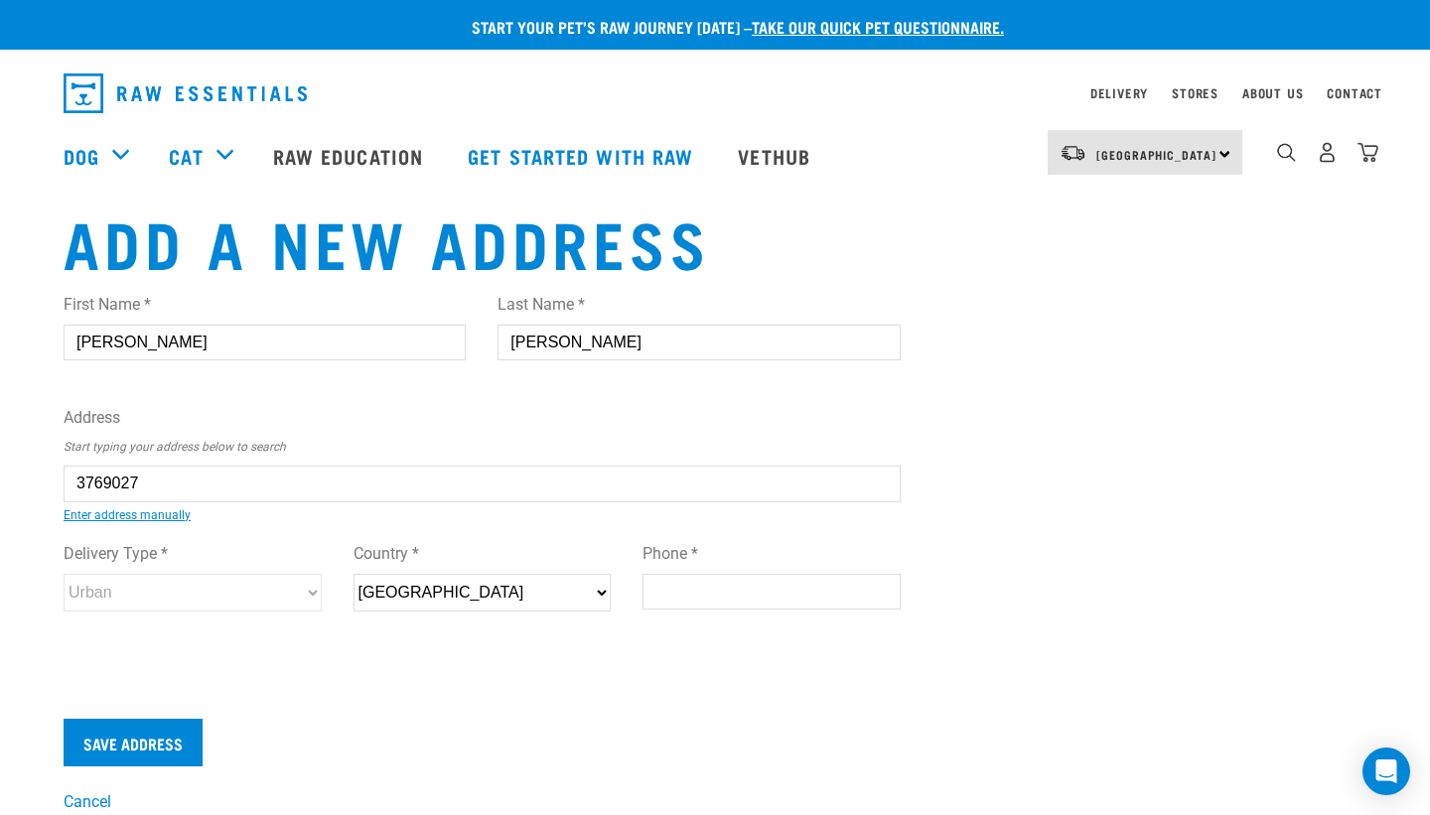
type input "Waikato"
select select "WKO"
type input "3494"
select select "Rural"
type input "222 Maungatautari Road, RD 2, Cambridge 3494"
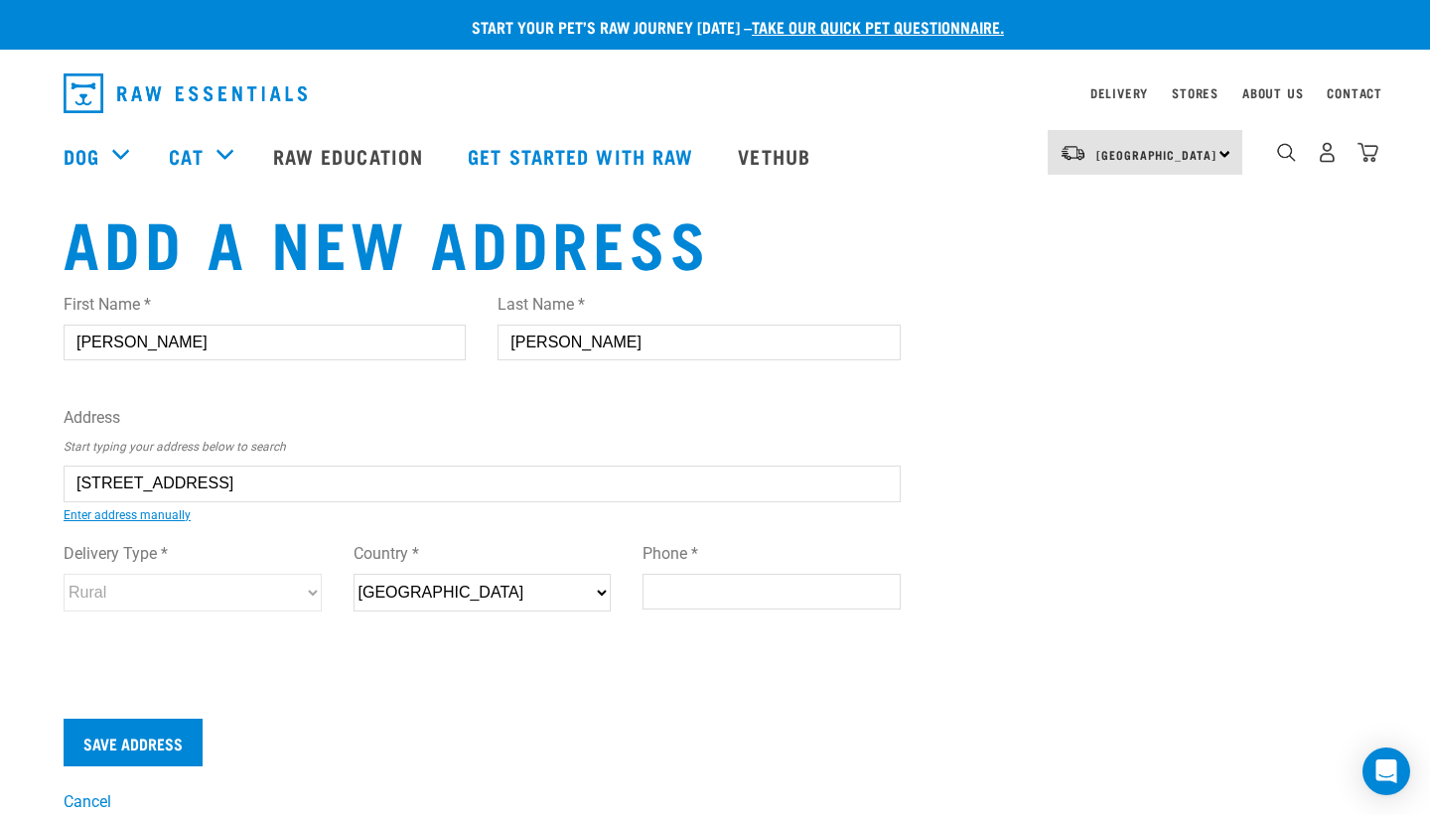
click at [648, 597] on input "Phone *" at bounding box center [772, 592] width 258 height 36
type input "0274820484"
click at [173, 727] on input "Save Address" at bounding box center [133, 743] width 139 height 48
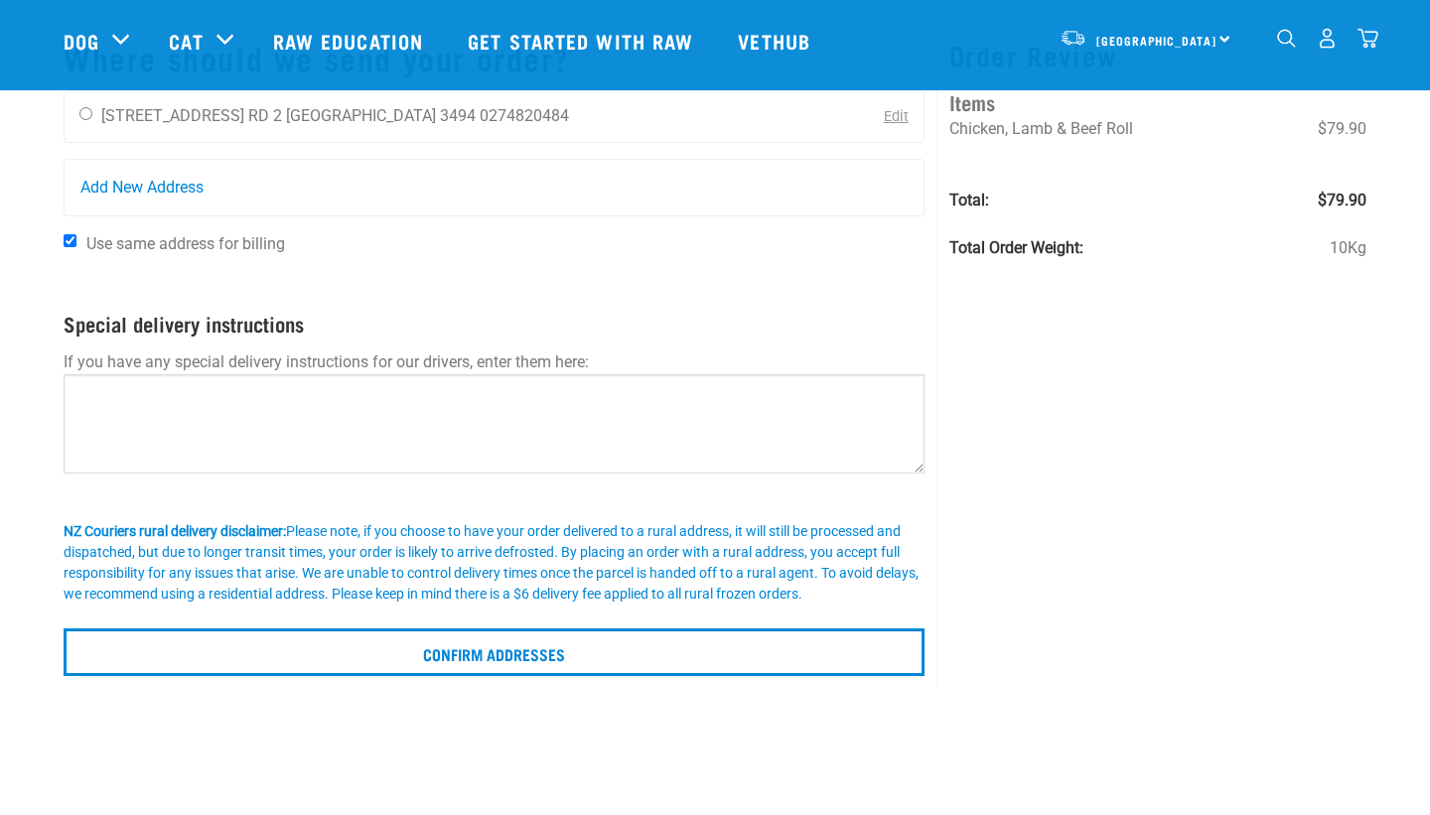
scroll to position [115, 0]
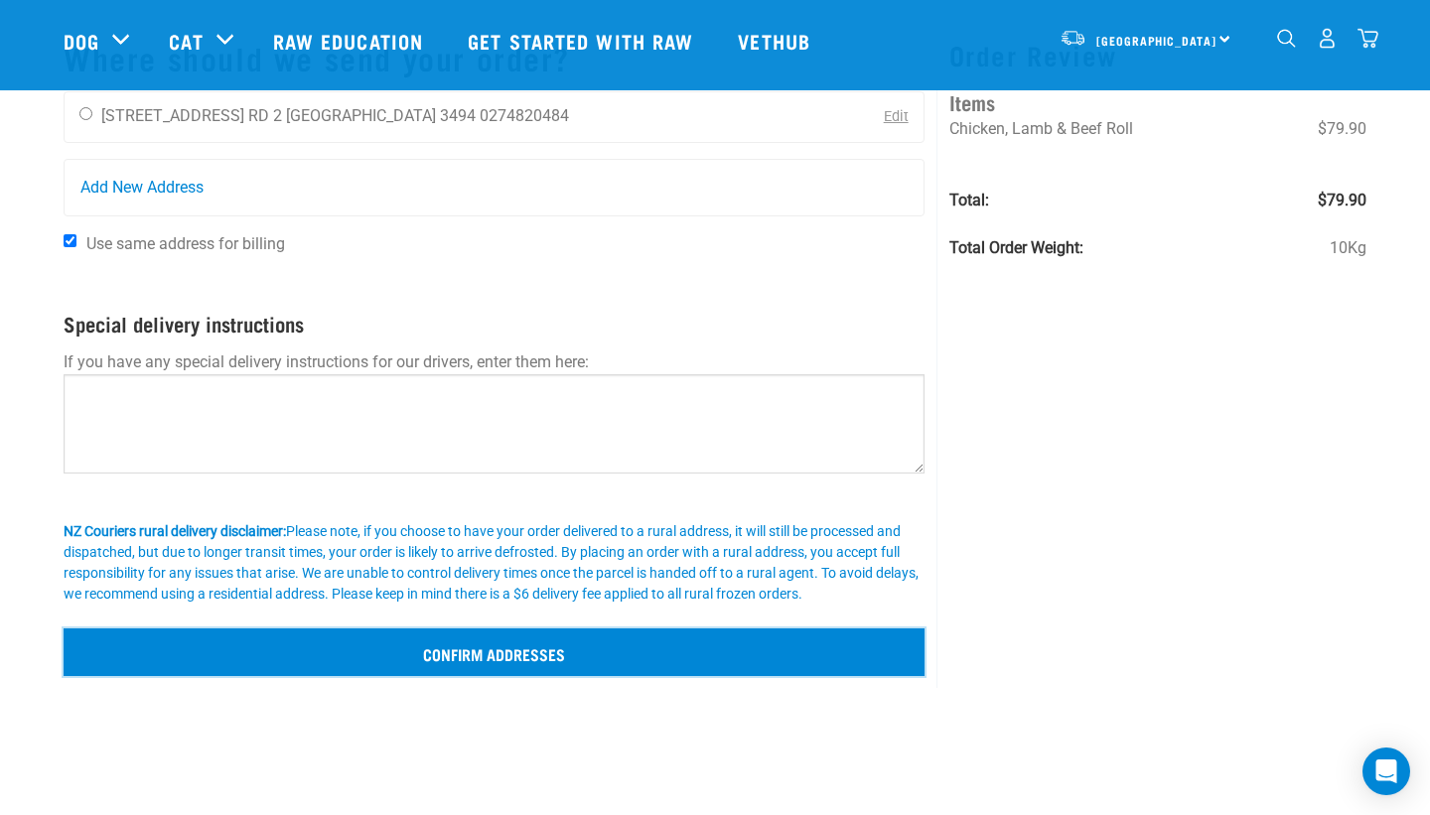
click at [343, 662] on input "Confirm addresses" at bounding box center [494, 653] width 861 height 48
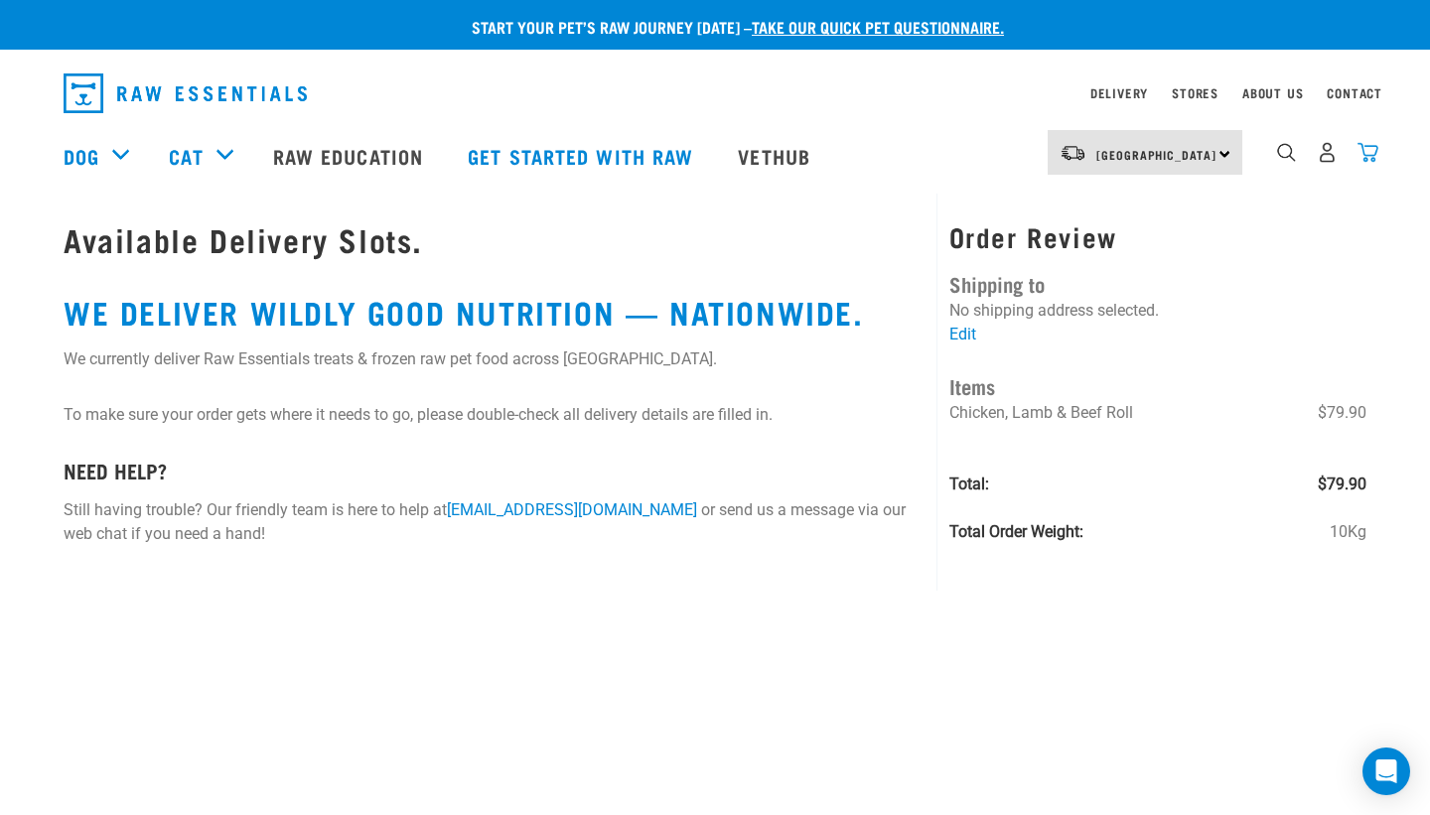
click at [1369, 161] on img "dropdown navigation" at bounding box center [1368, 152] width 21 height 21
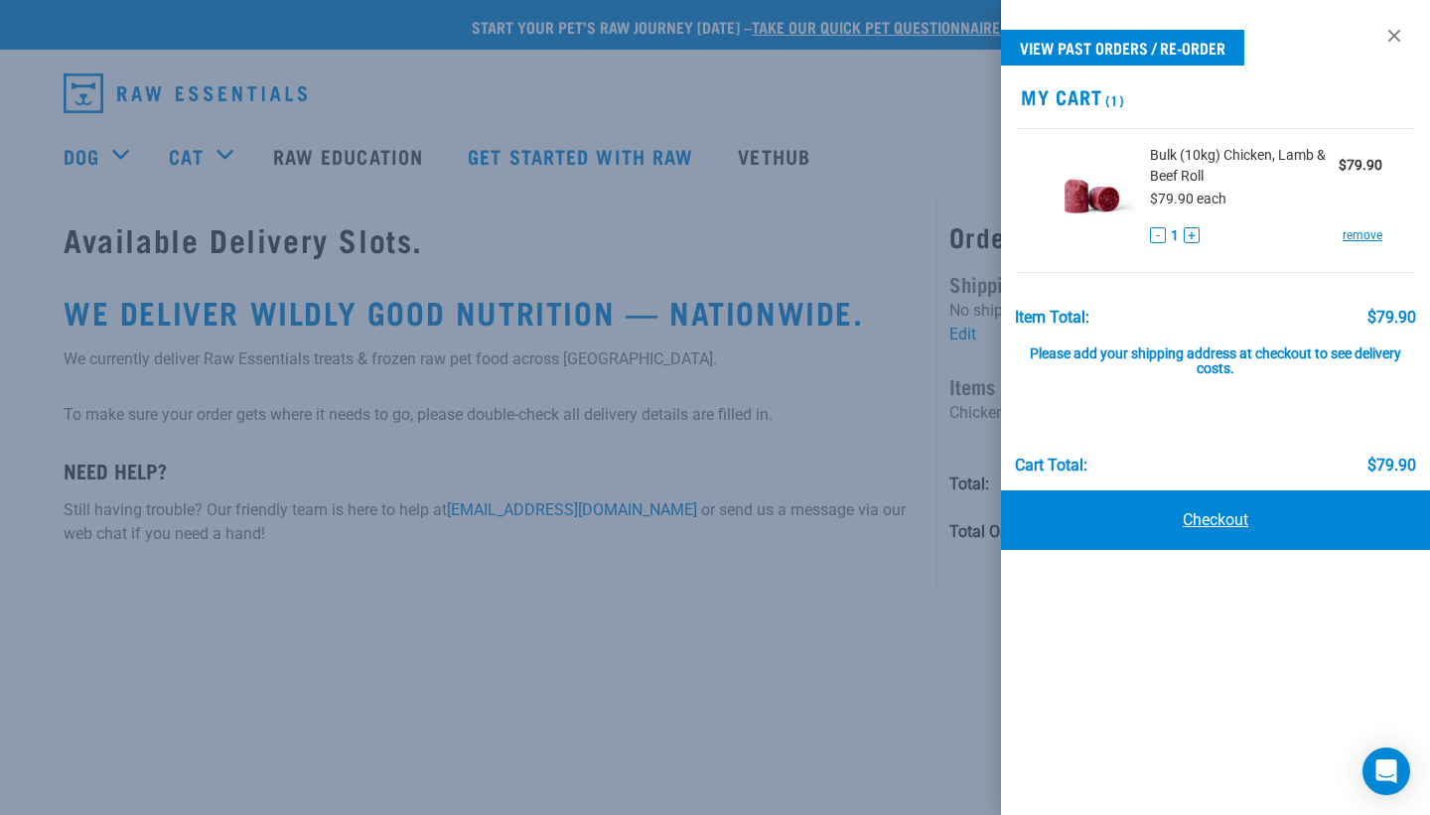
click at [1093, 539] on link "Checkout" at bounding box center [1215, 521] width 429 height 60
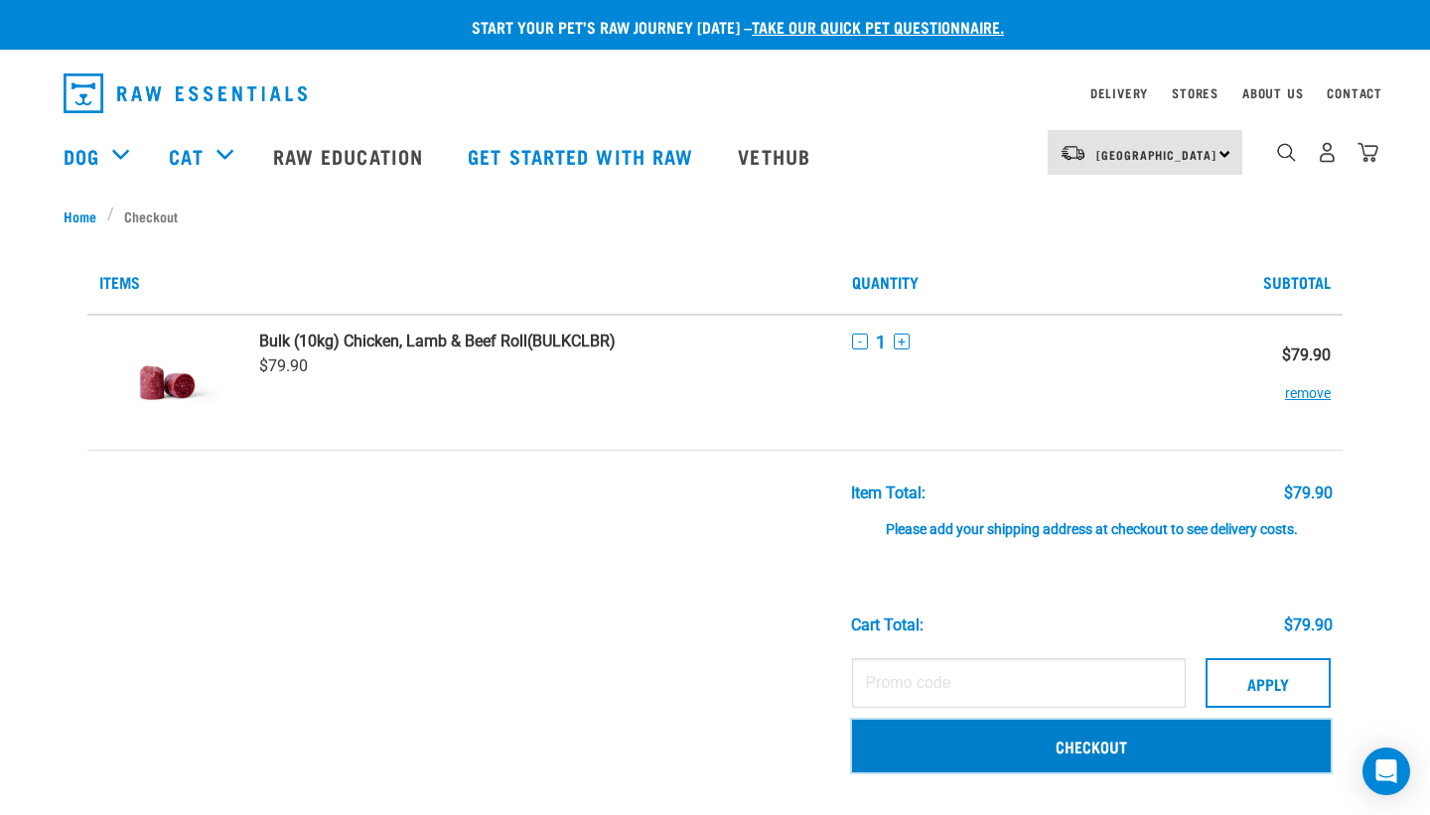
click at [1097, 741] on link "Checkout" at bounding box center [1091, 746] width 479 height 52
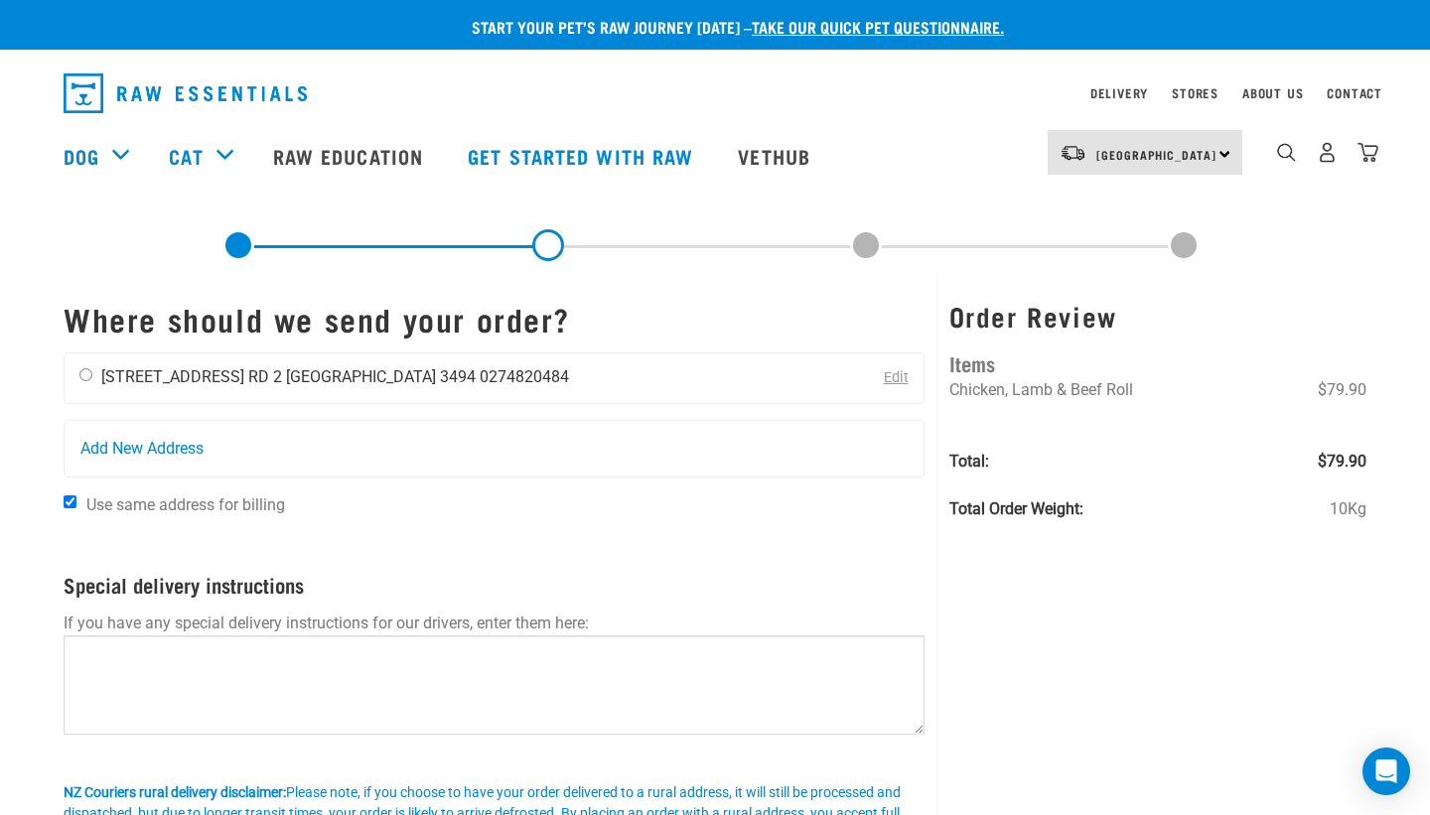
click at [419, 397] on div "Zoe Fraser-Campin 222 Maungatautari Road RD 2 Waikato 3494 0274820484" at bounding box center [324, 379] width 519 height 50
click at [79, 372] on input "radio" at bounding box center [85, 374] width 13 height 13
radio input "true"
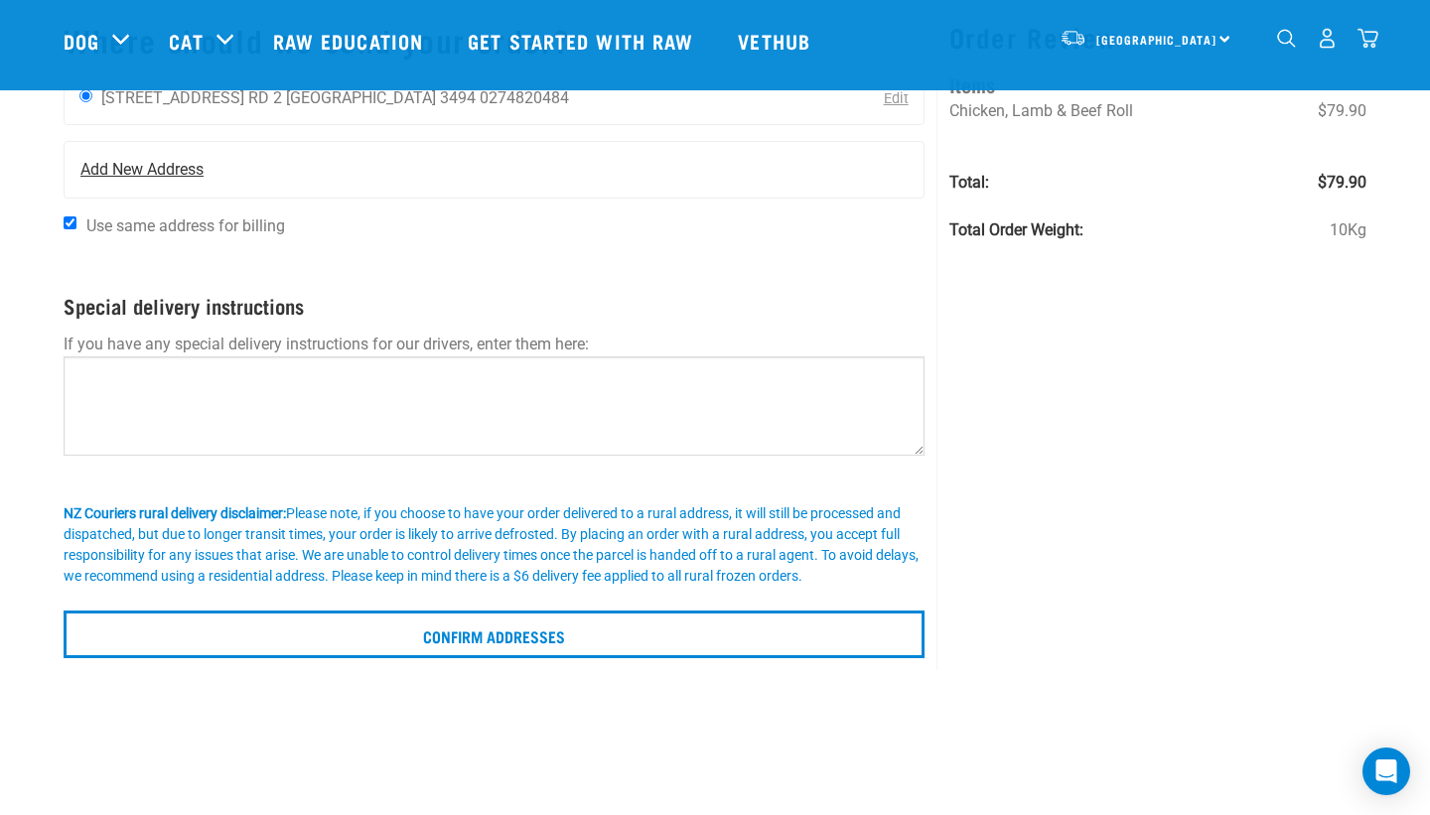
scroll to position [124, 0]
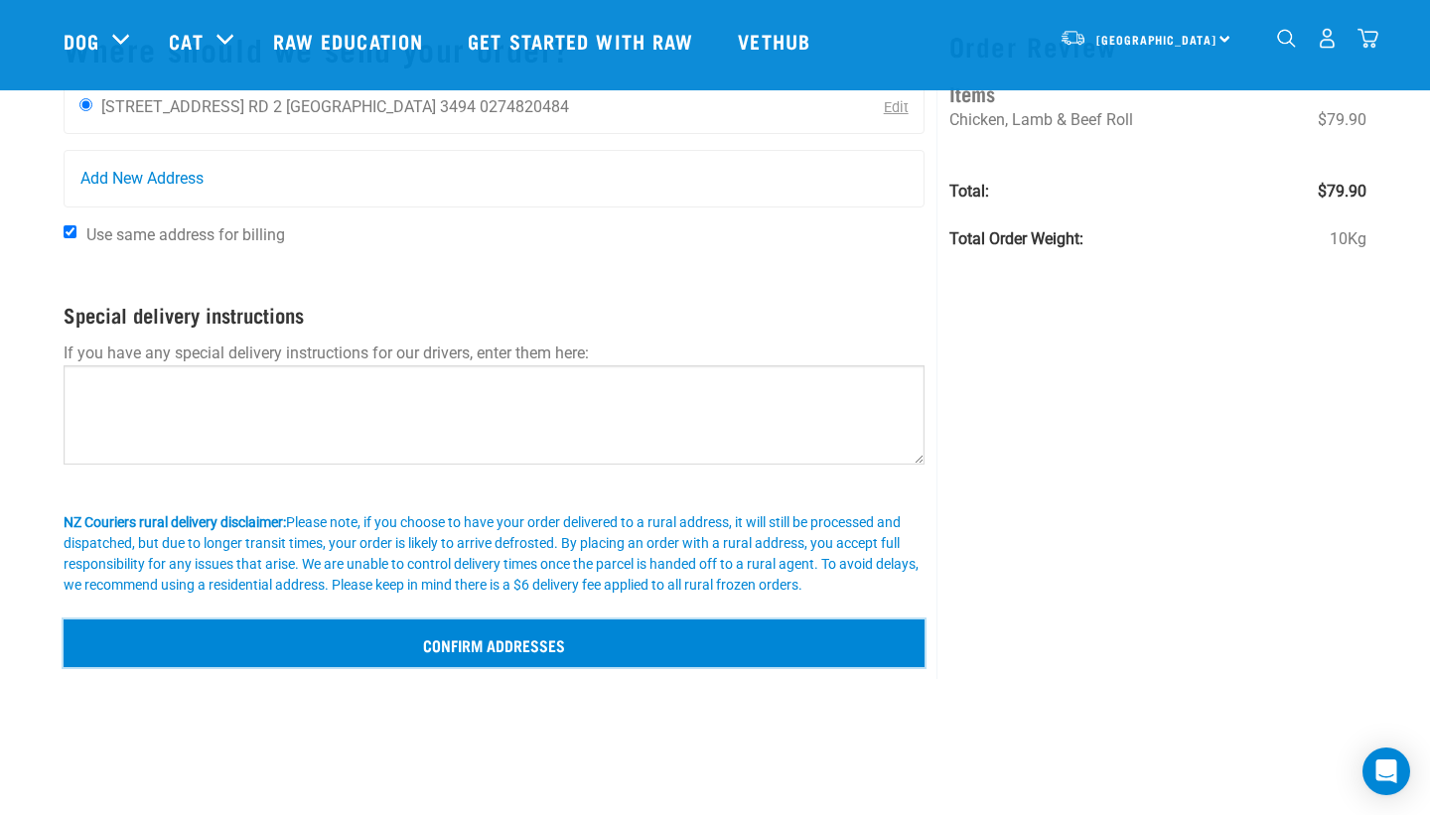
click at [142, 640] on input "Confirm addresses" at bounding box center [494, 644] width 861 height 48
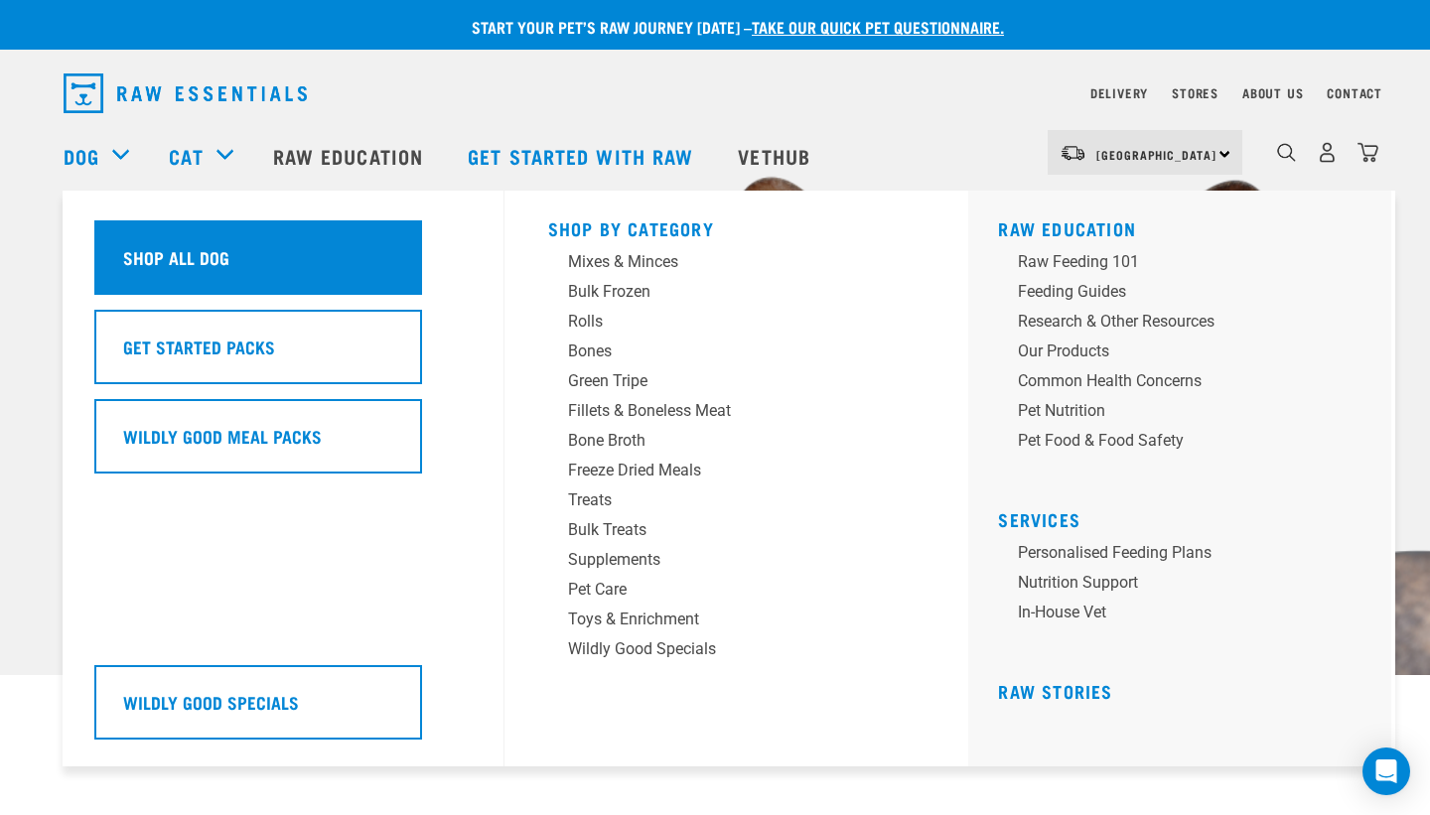
click at [182, 281] on div "Shop All Dog" at bounding box center [258, 257] width 328 height 74
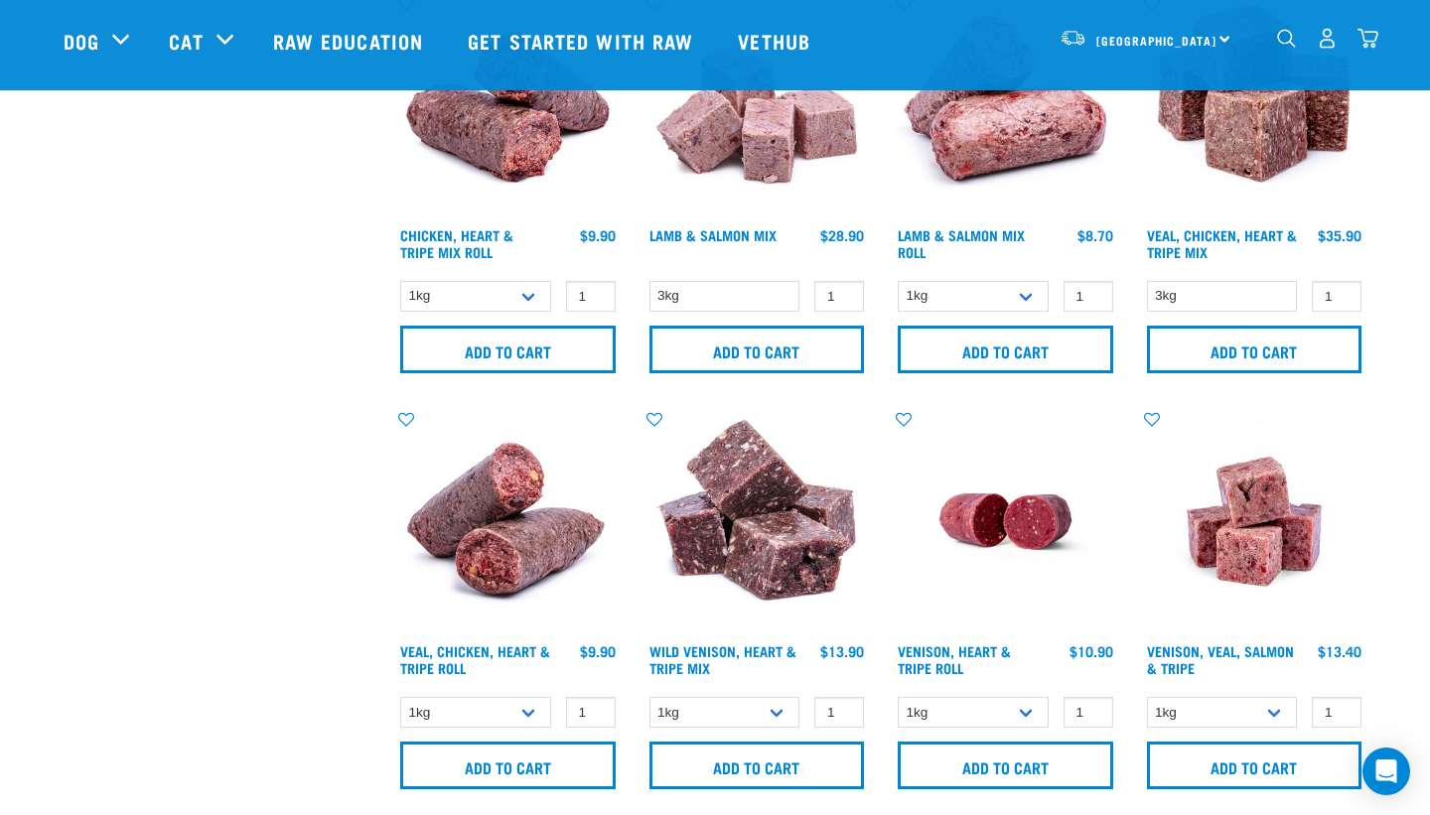
scroll to position [2235, 0]
